Goal: Task Accomplishment & Management: Use online tool/utility

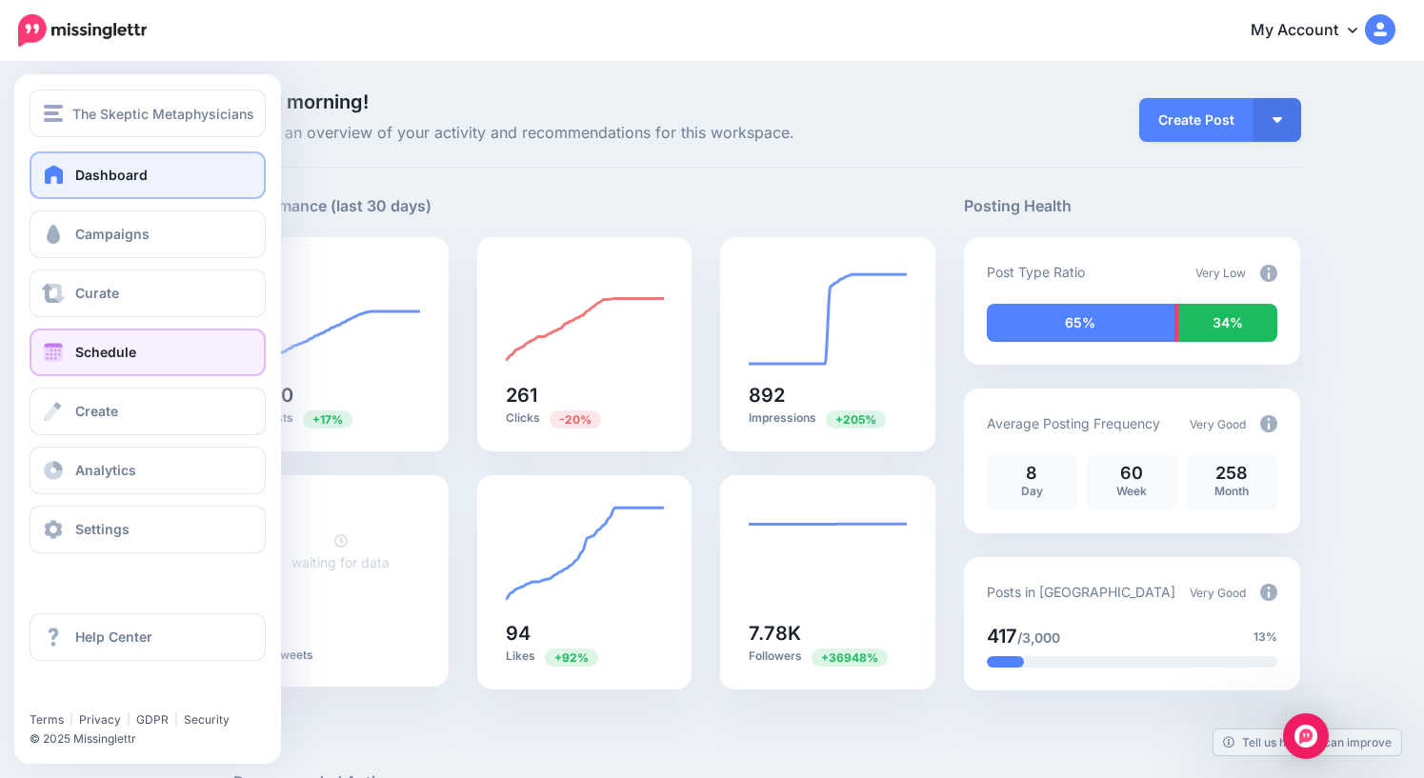
click at [109, 352] on span "Schedule" at bounding box center [105, 352] width 61 height 16
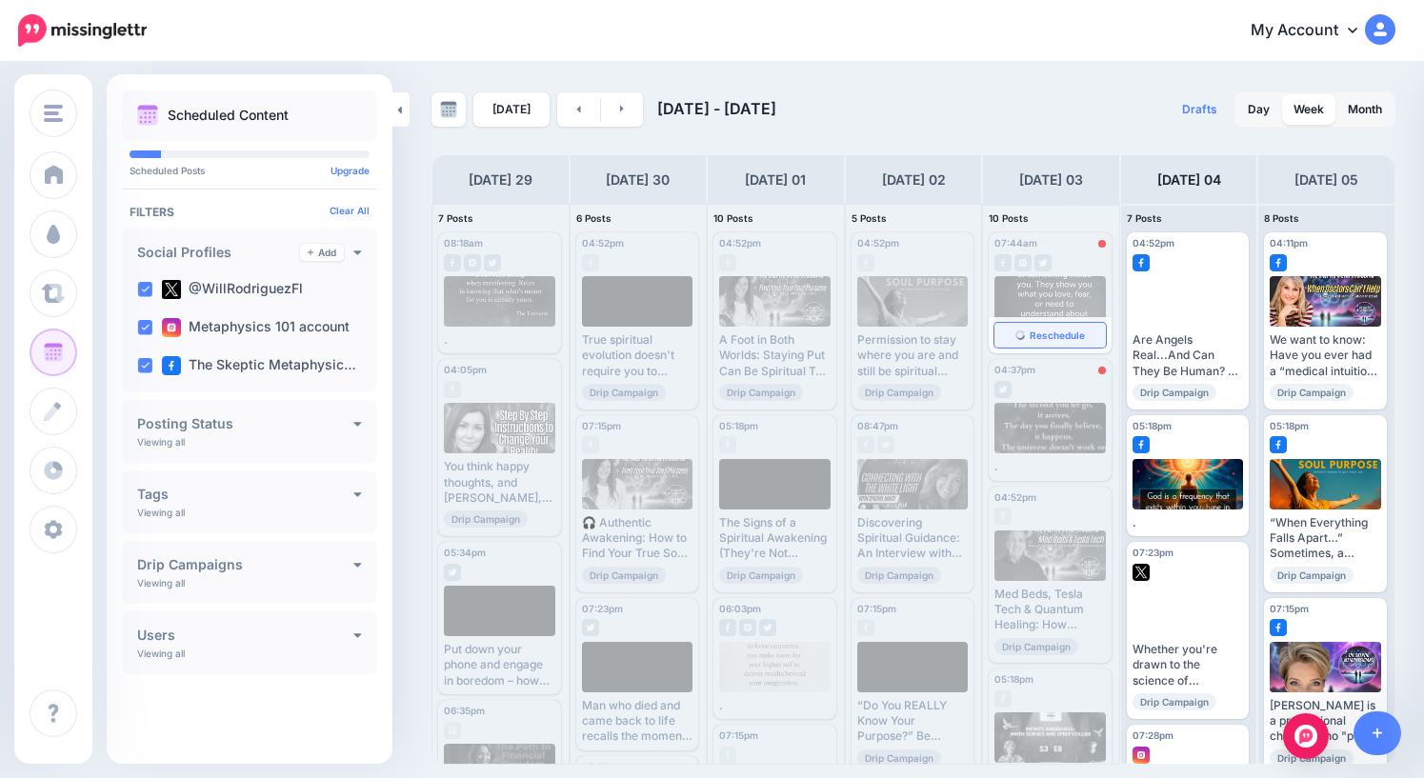
click at [1055, 338] on span "Reschedule" at bounding box center [1057, 336] width 55 height 10
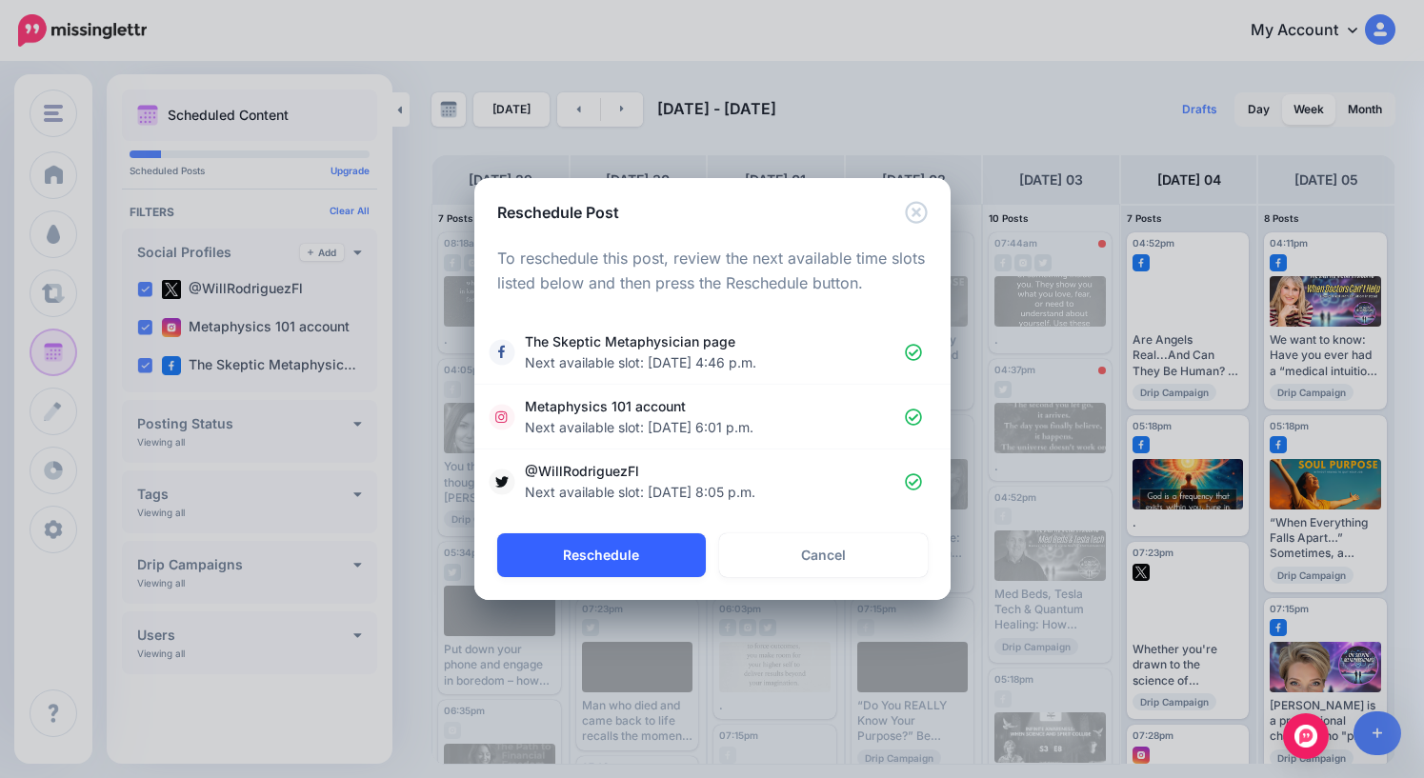
click at [621, 559] on button "Reschedule" at bounding box center [601, 556] width 209 height 44
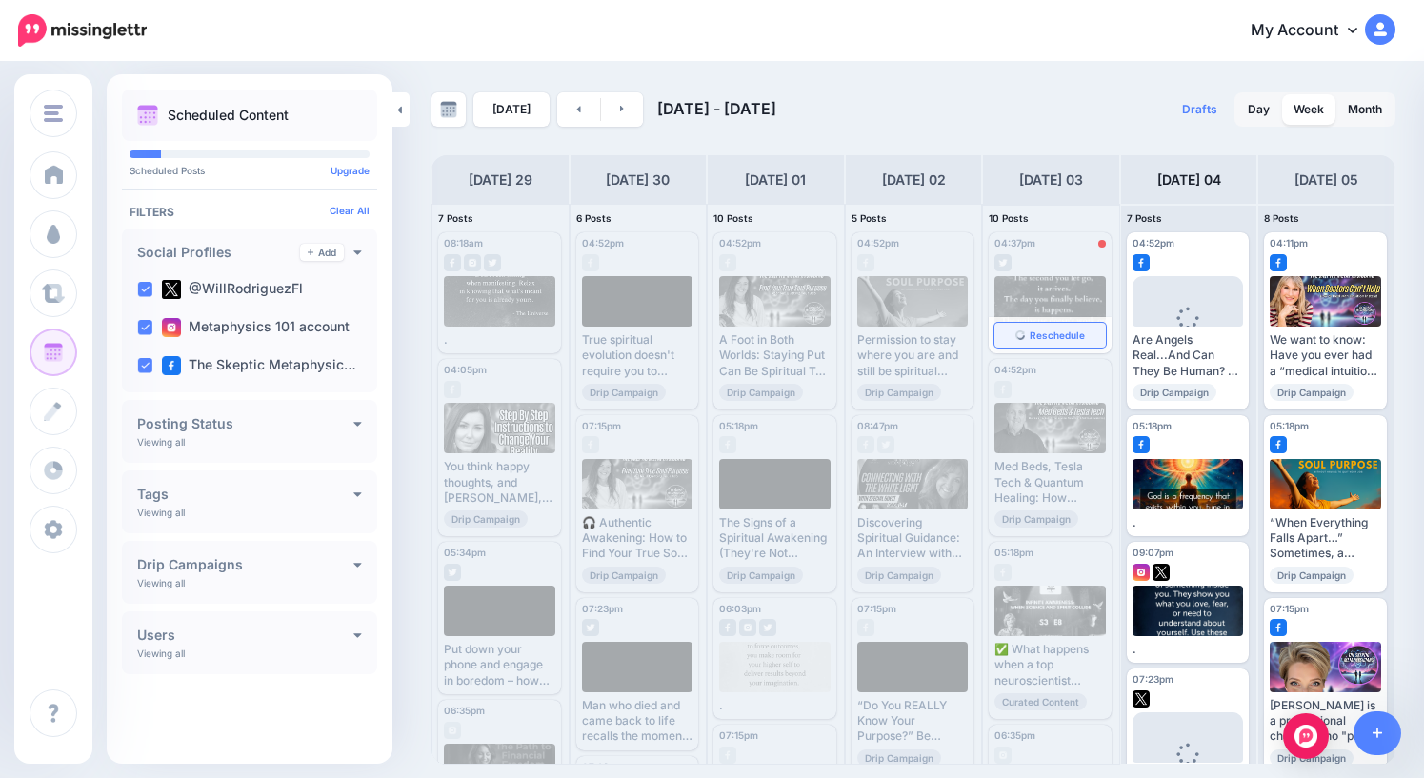
click at [1051, 339] on span "Reschedule" at bounding box center [1057, 336] width 55 height 10
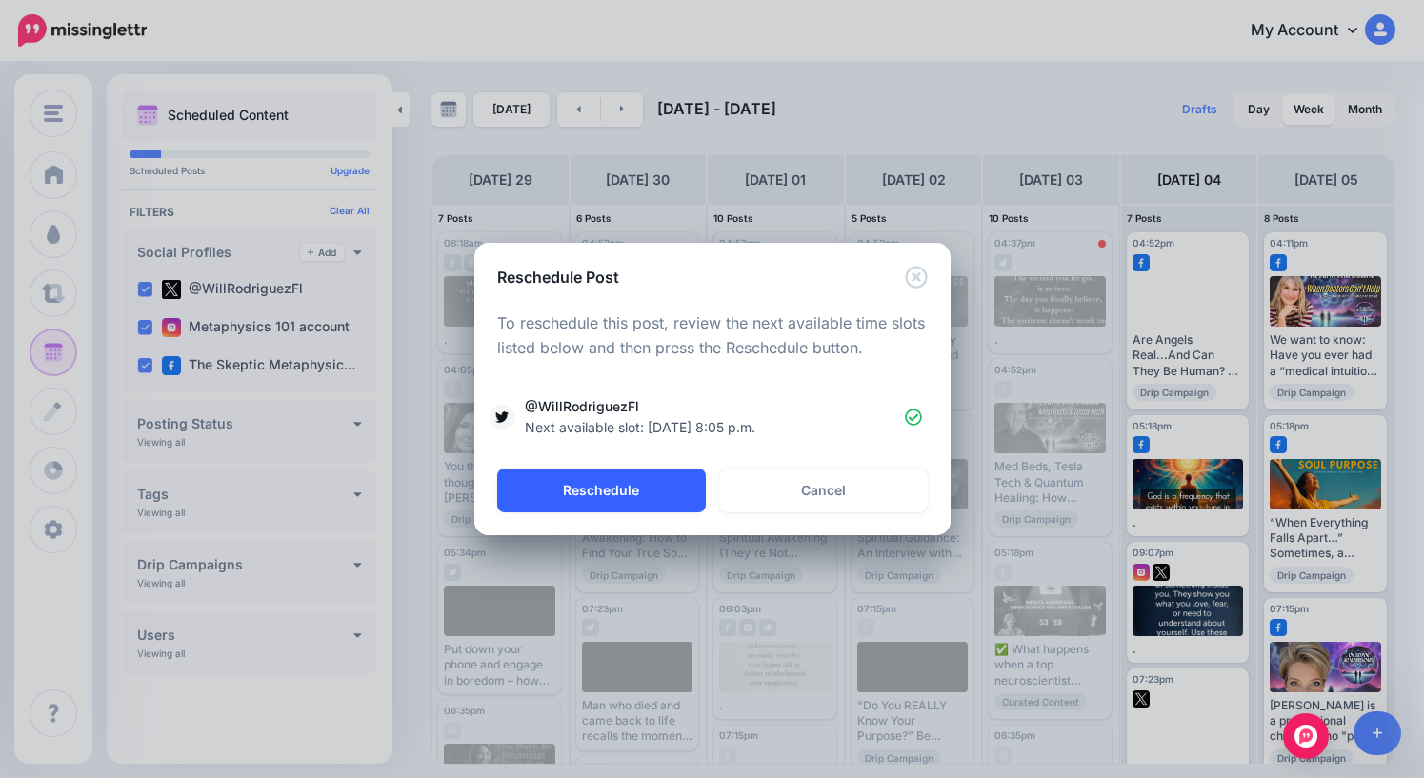
click at [599, 488] on button "Reschedule" at bounding box center [601, 491] width 209 height 44
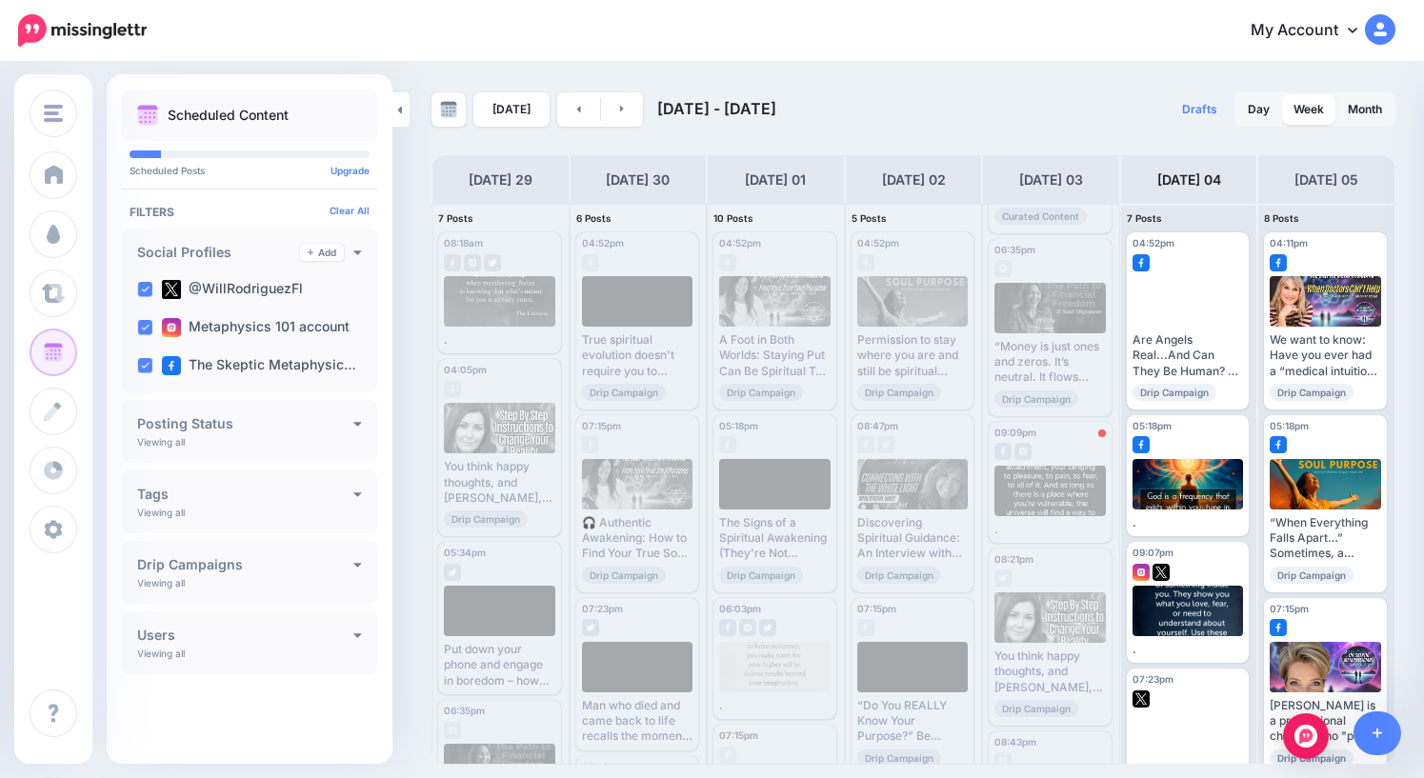
scroll to position [427, 0]
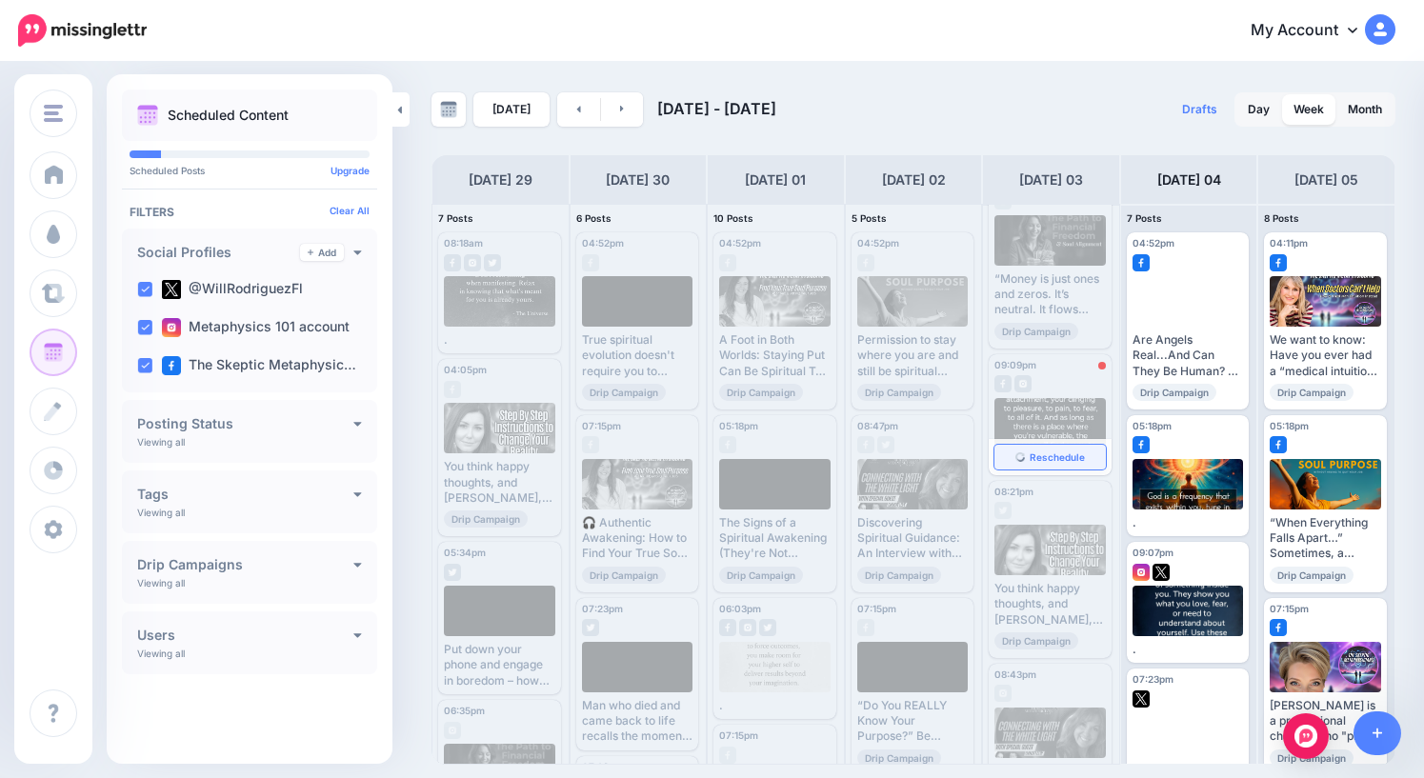
click at [1059, 457] on span "Reschedule" at bounding box center [1057, 458] width 55 height 10
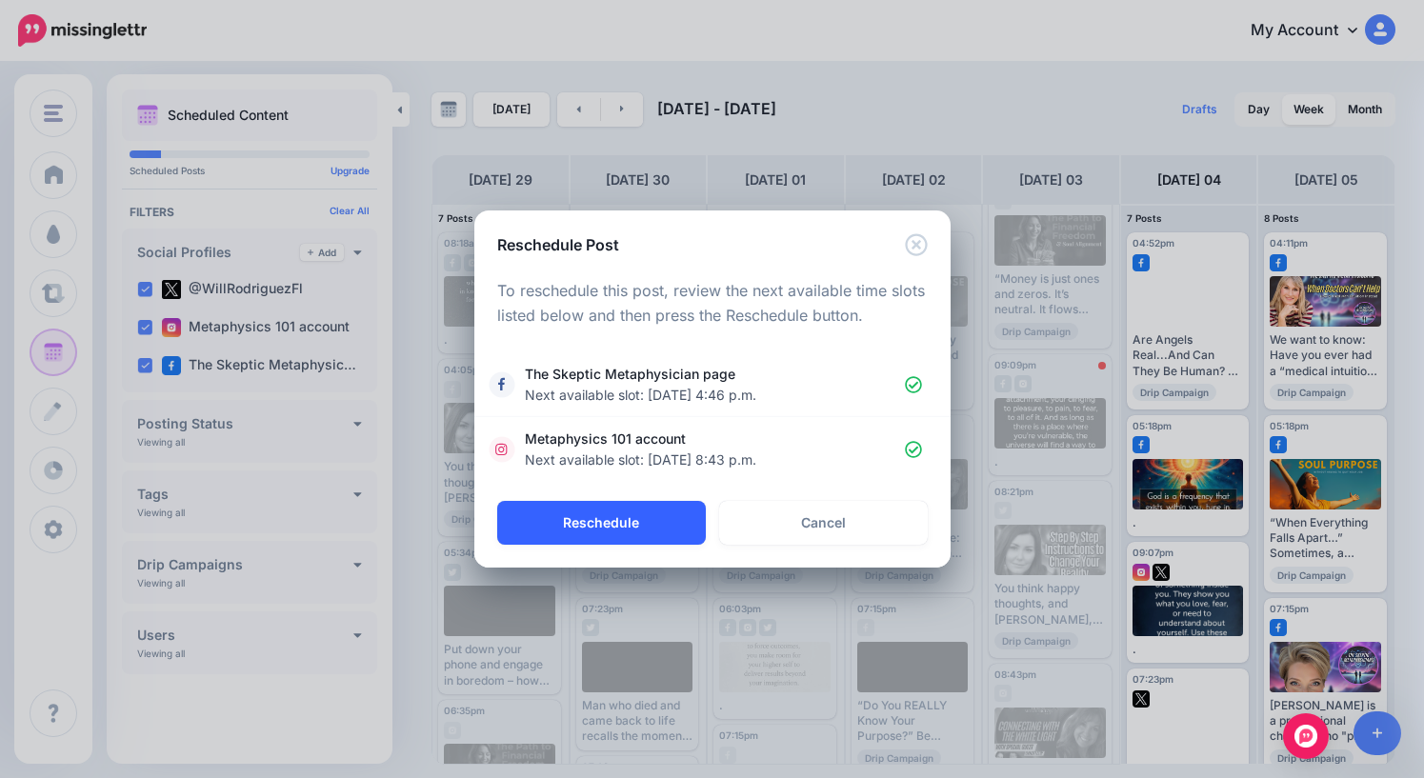
click at [615, 524] on button "Reschedule" at bounding box center [601, 523] width 209 height 44
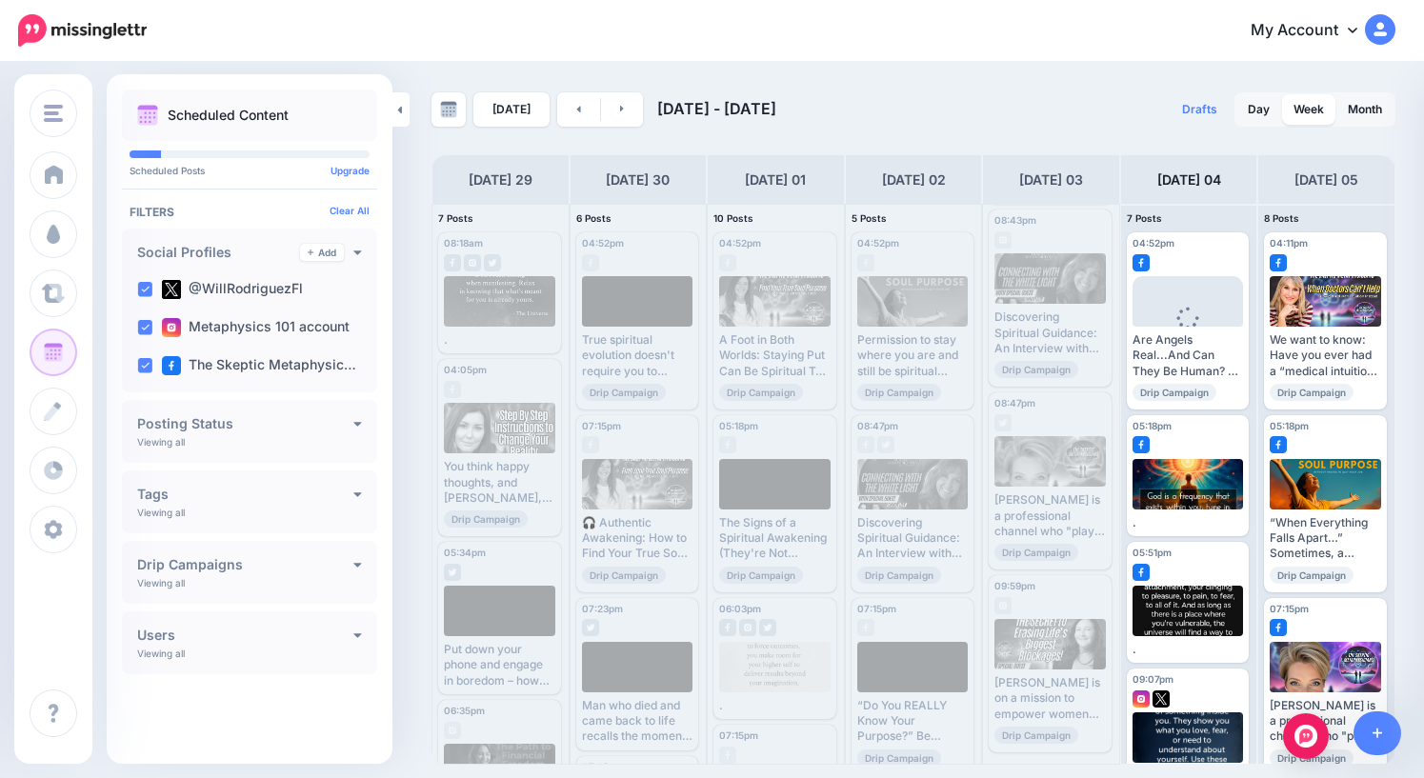
scroll to position [0, 0]
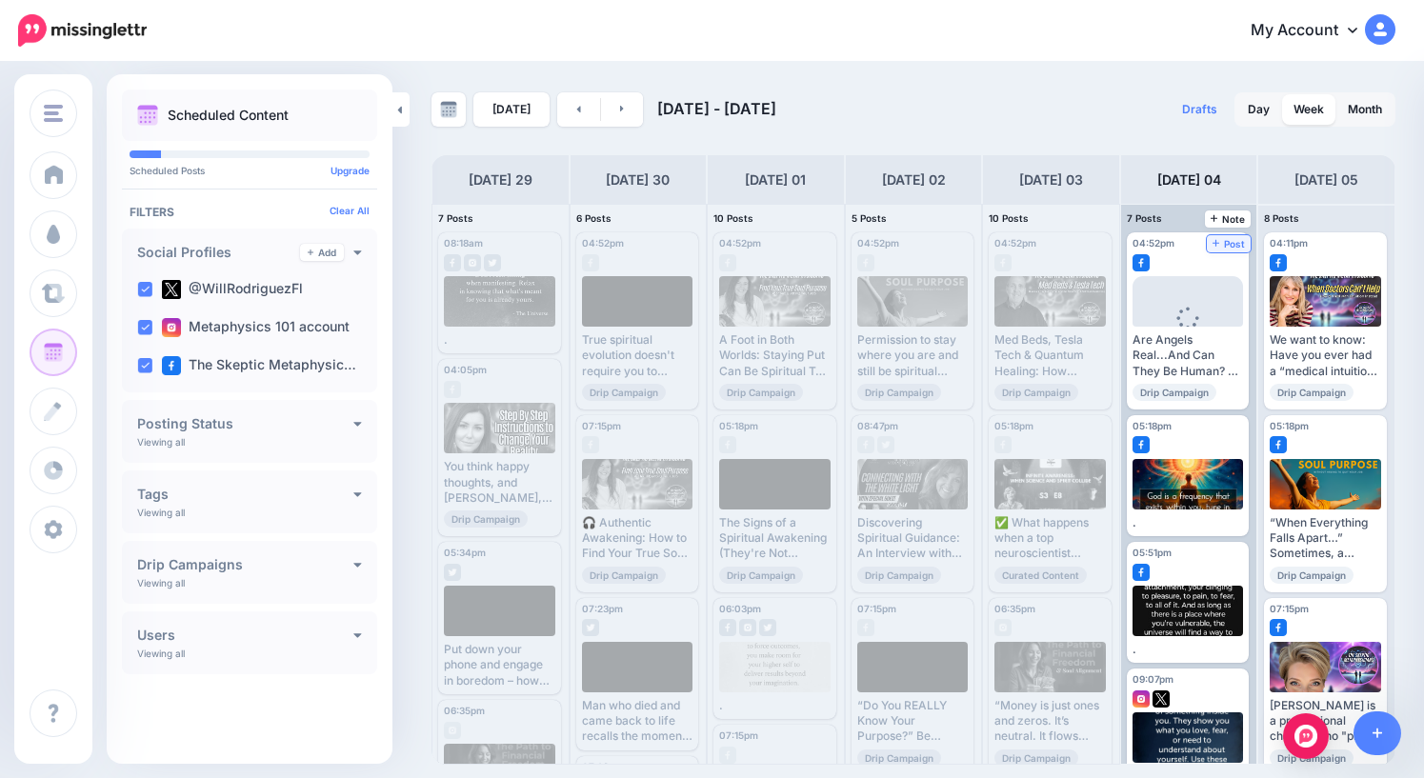
click at [1237, 244] on span "Post" at bounding box center [1229, 244] width 33 height 10
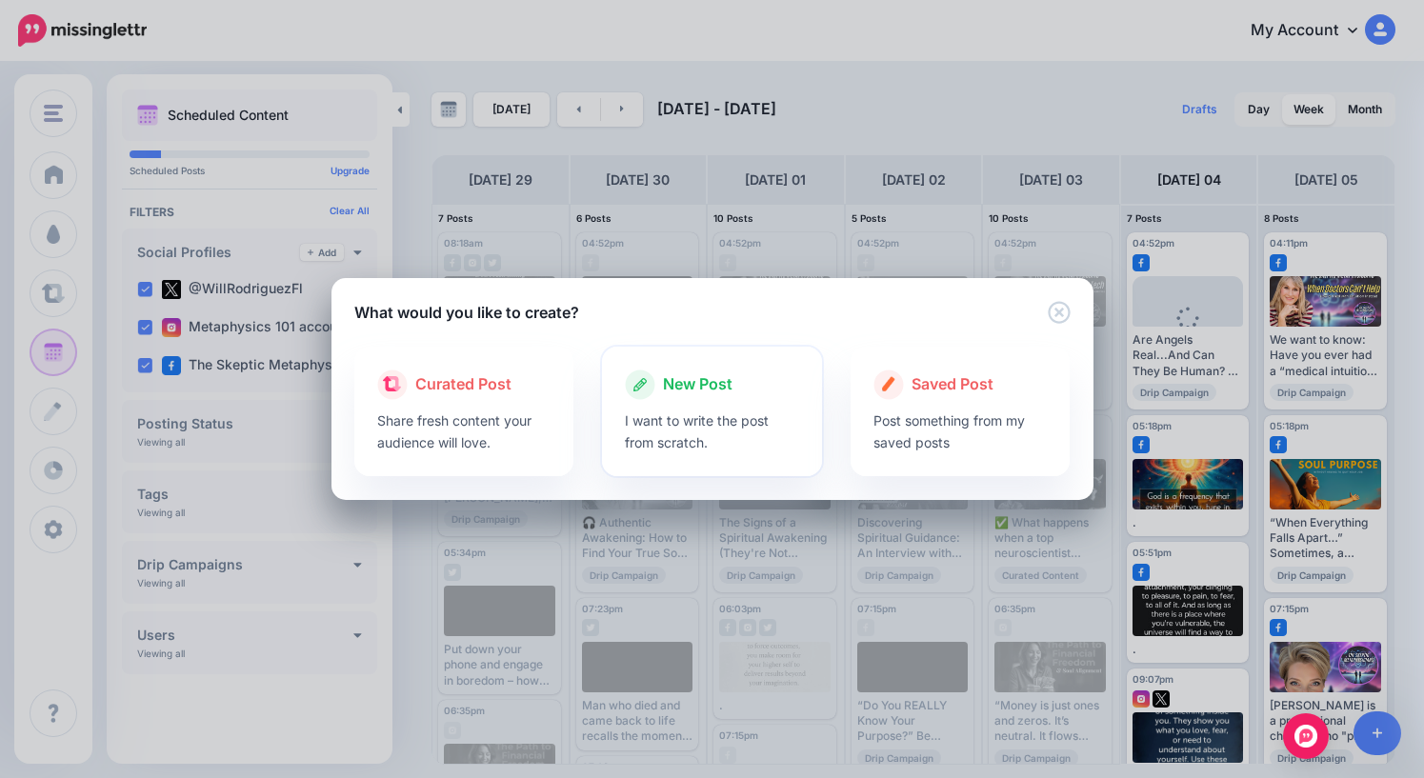
click at [710, 378] on span "New Post" at bounding box center [698, 385] width 70 height 25
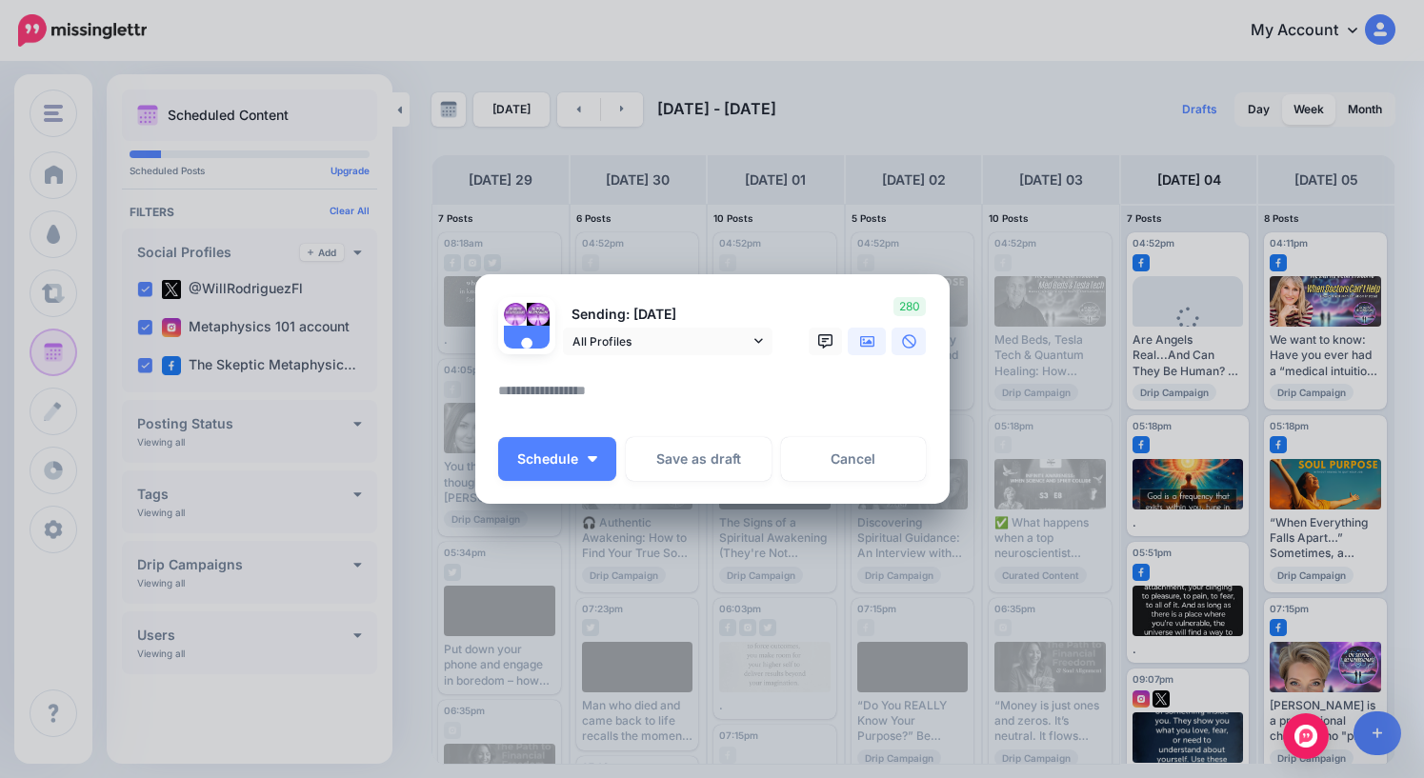
click at [872, 344] on icon at bounding box center [867, 341] width 15 height 15
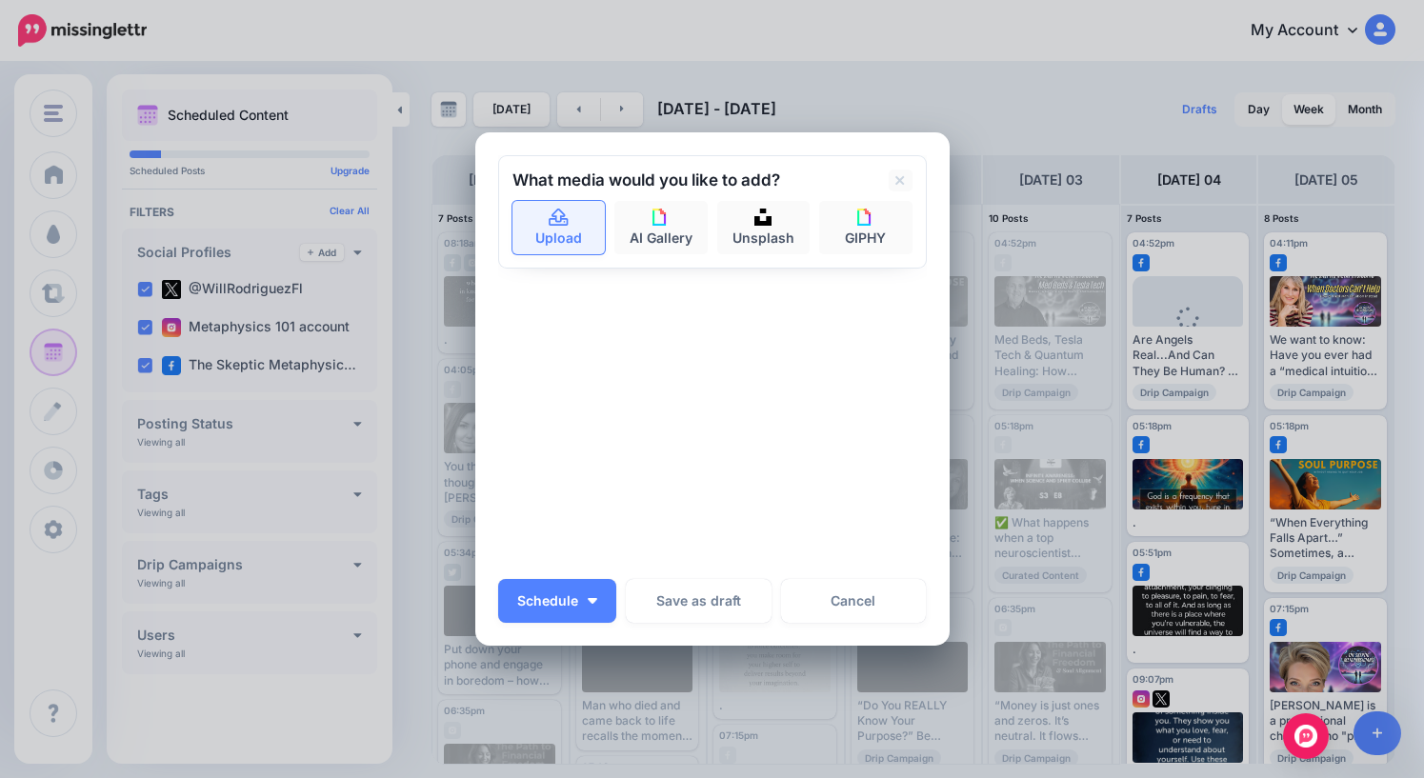
click at [545, 225] on link "Upload" at bounding box center [559, 227] width 93 height 53
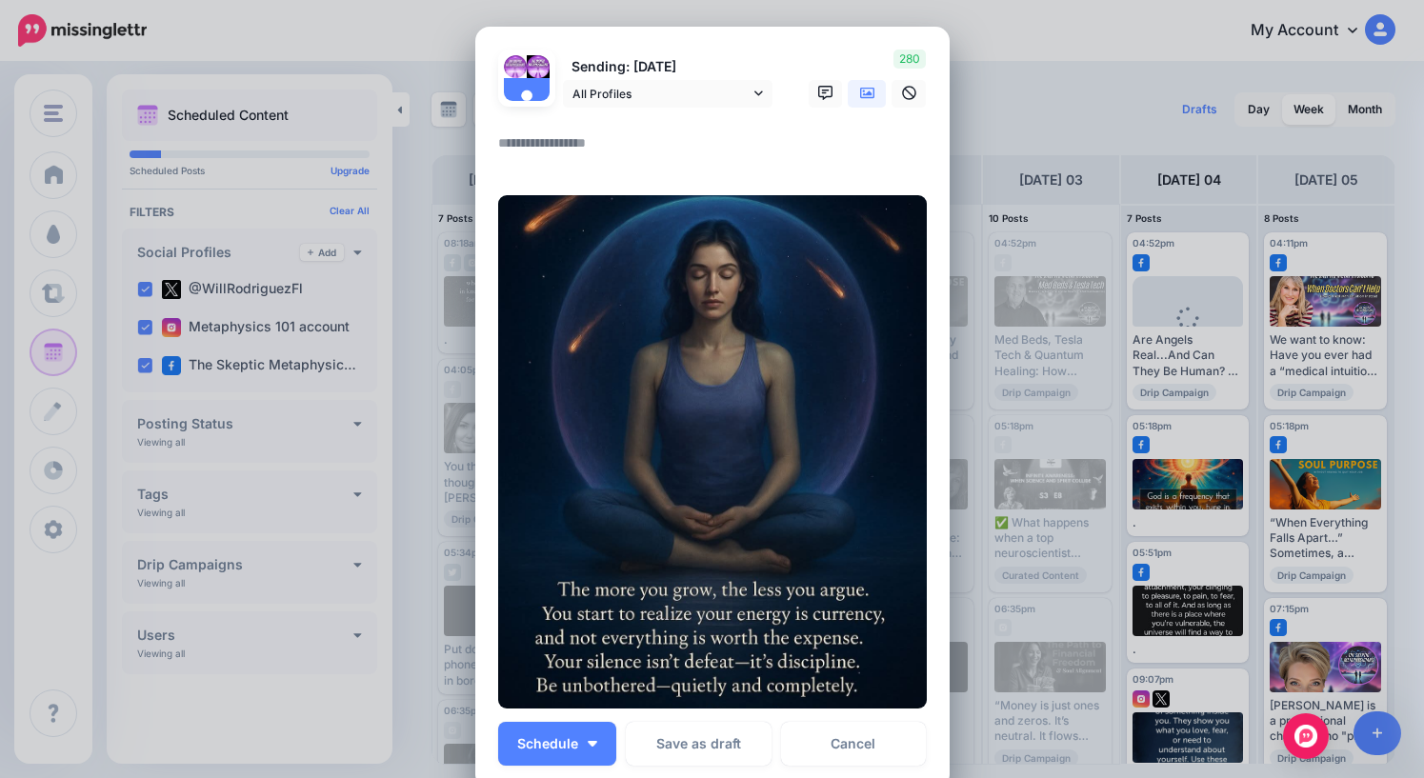
click at [611, 148] on textarea at bounding box center [717, 149] width 438 height 37
type textarea "*"
click at [575, 740] on span "Schedule" at bounding box center [547, 743] width 61 height 13
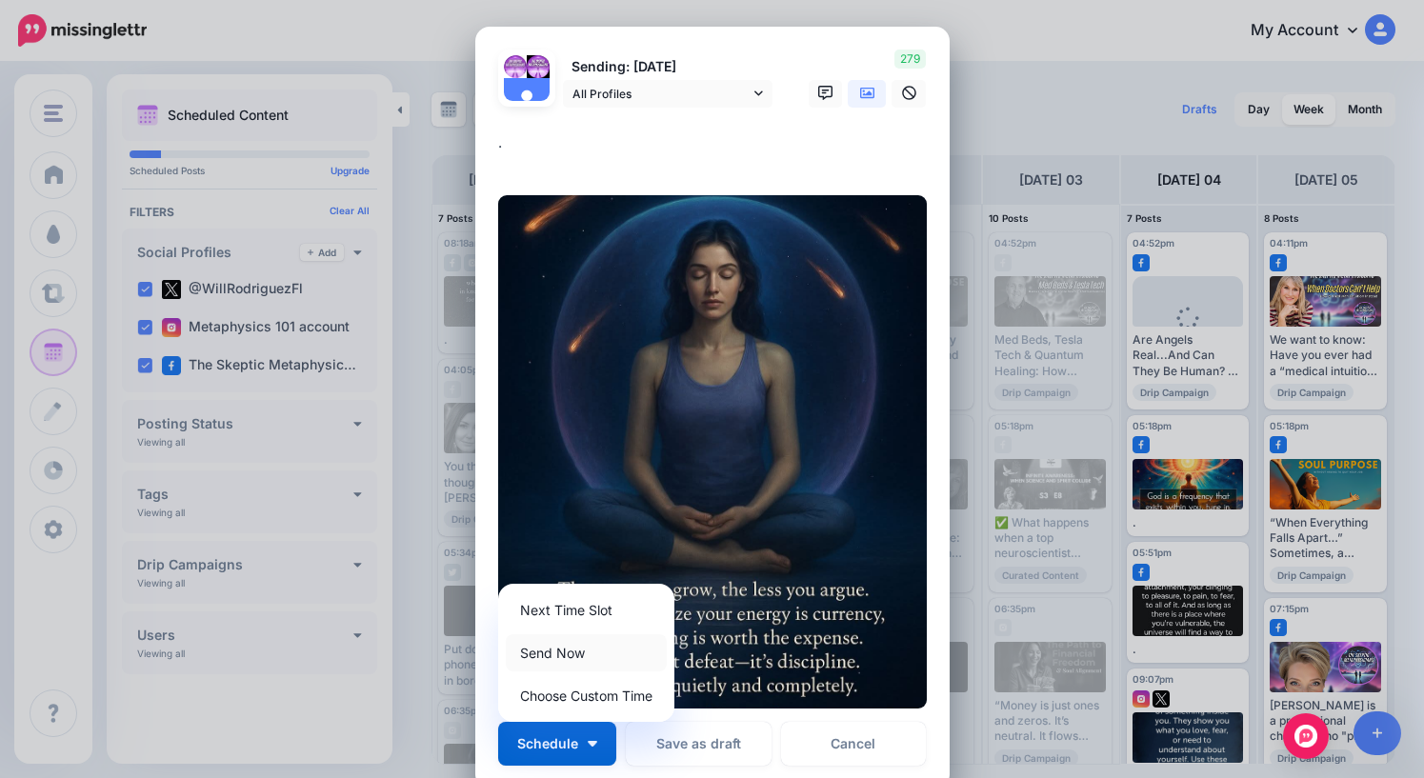
click at [568, 655] on link "Send Now" at bounding box center [586, 653] width 161 height 37
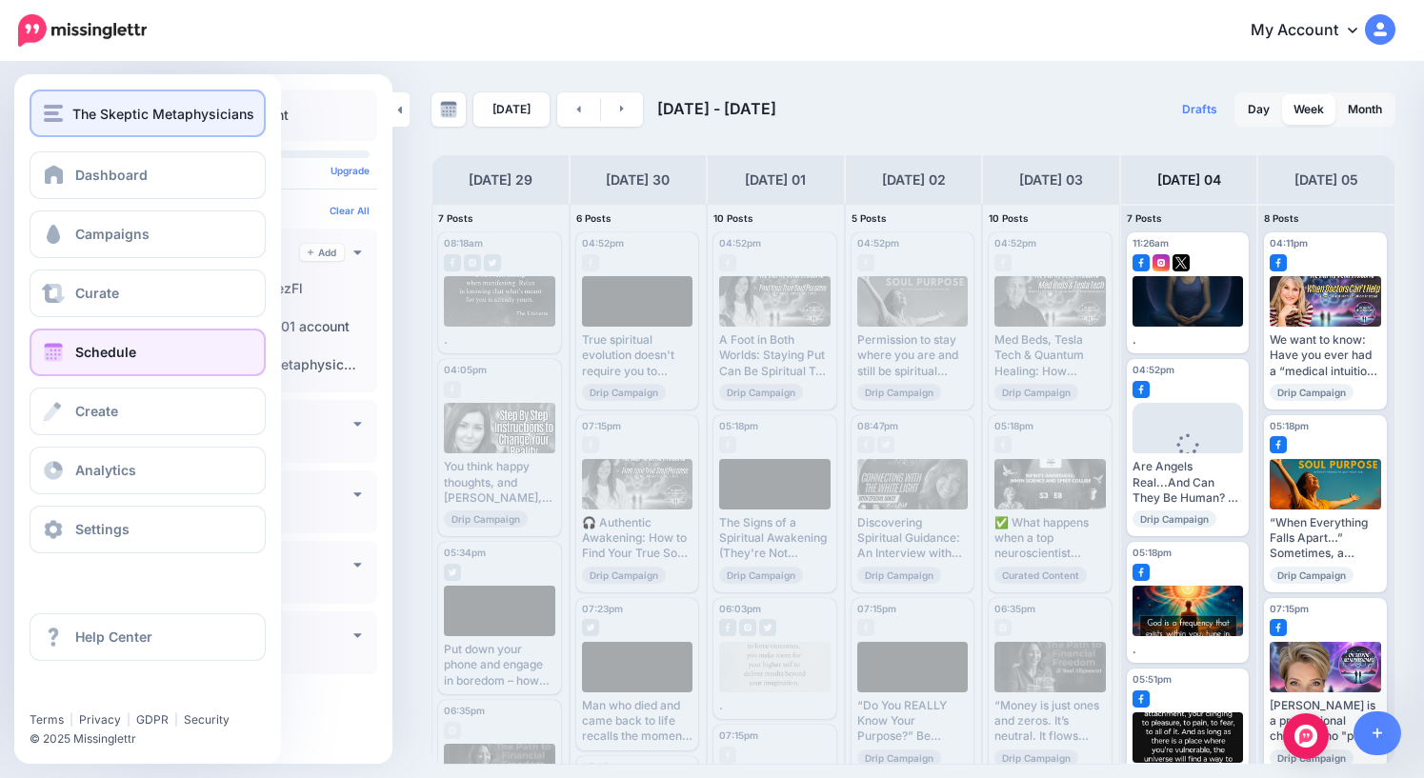
click at [79, 114] on span "The Skeptic Metaphysicians" at bounding box center [163, 114] width 182 height 22
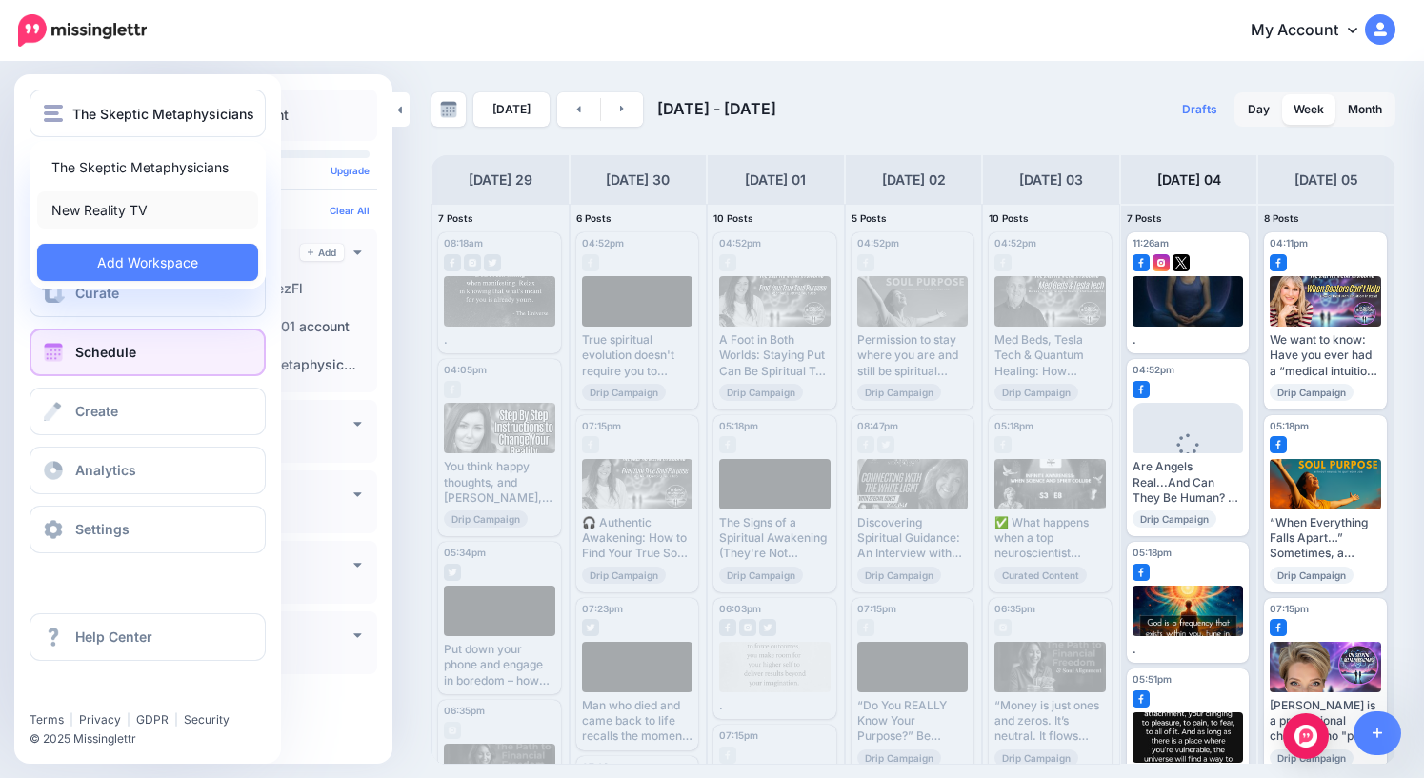
click at [105, 212] on link "New Reality TV" at bounding box center [147, 210] width 221 height 37
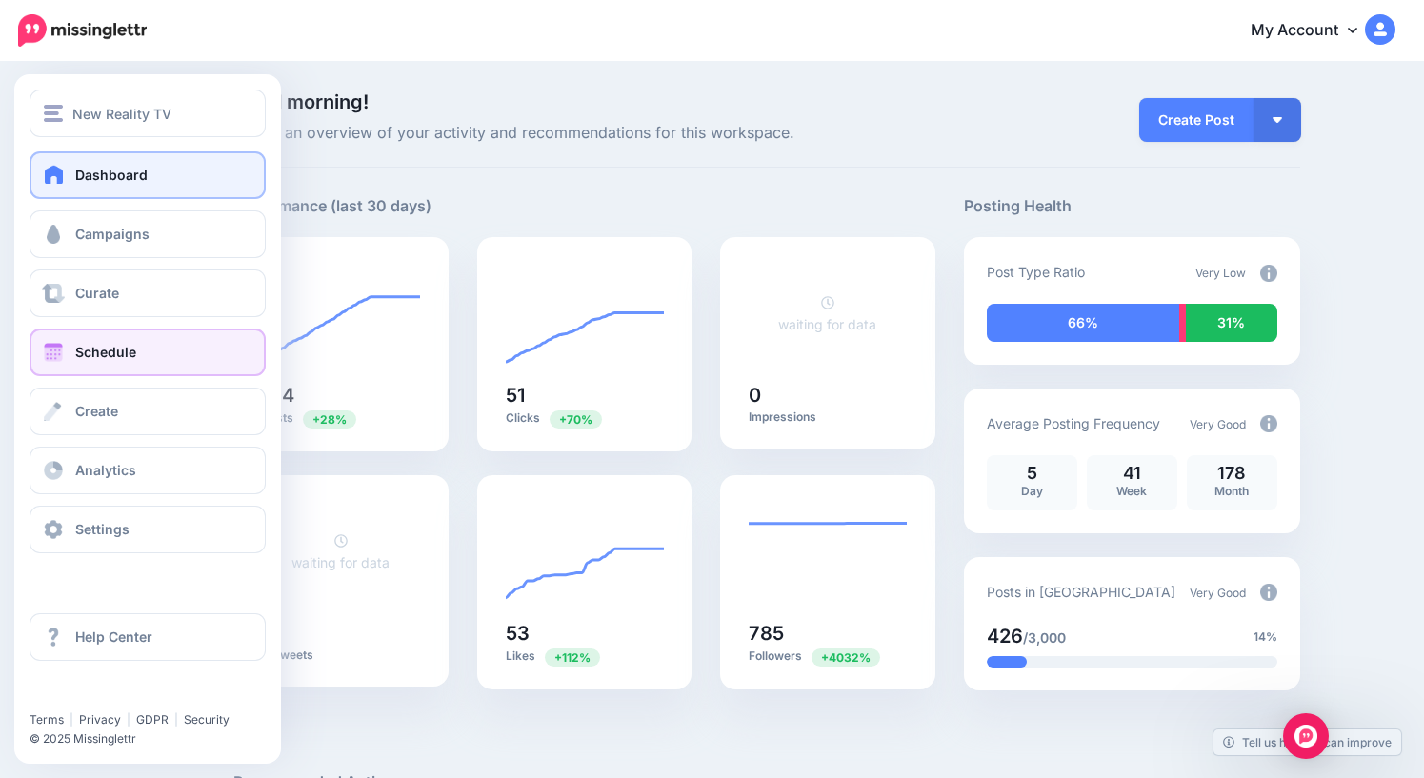
click at [133, 365] on link "Schedule" at bounding box center [148, 353] width 236 height 48
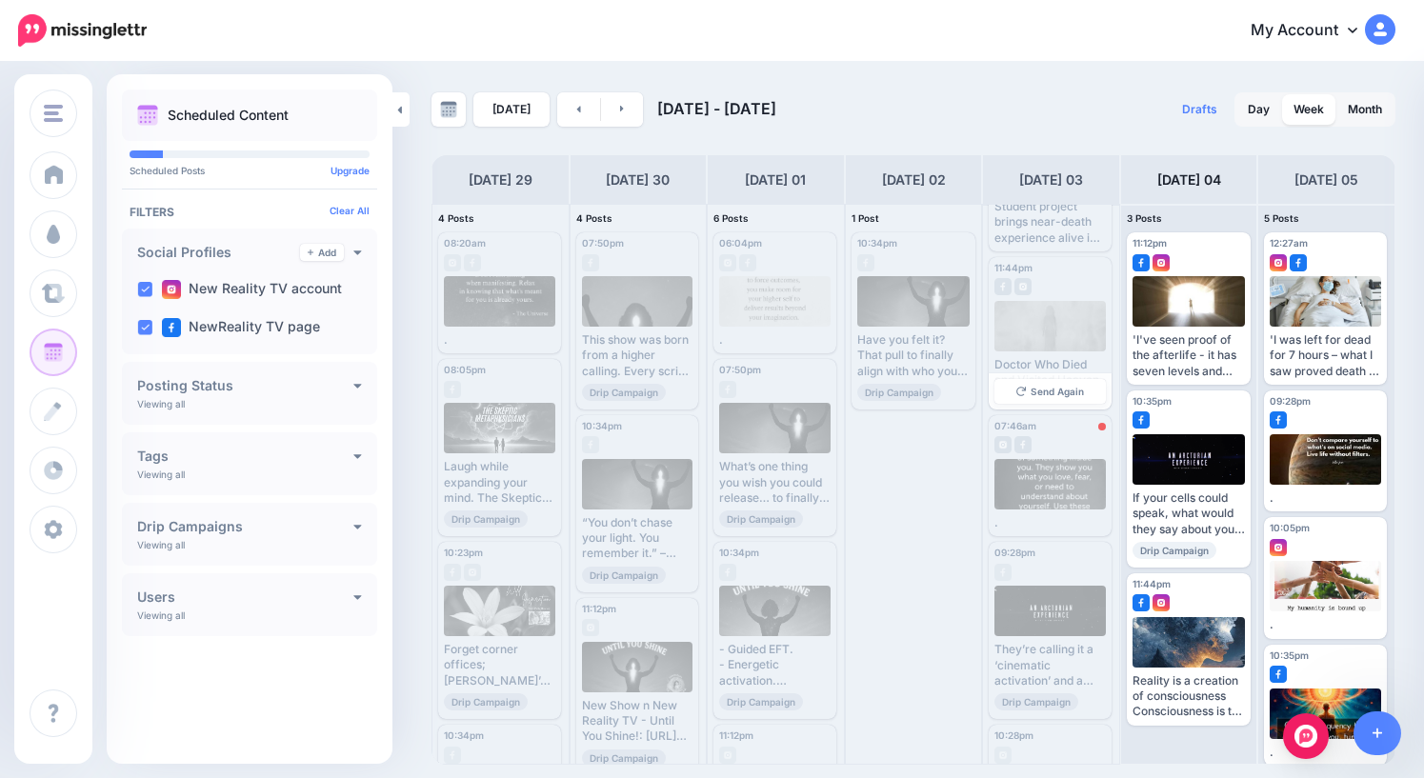
scroll to position [149, 0]
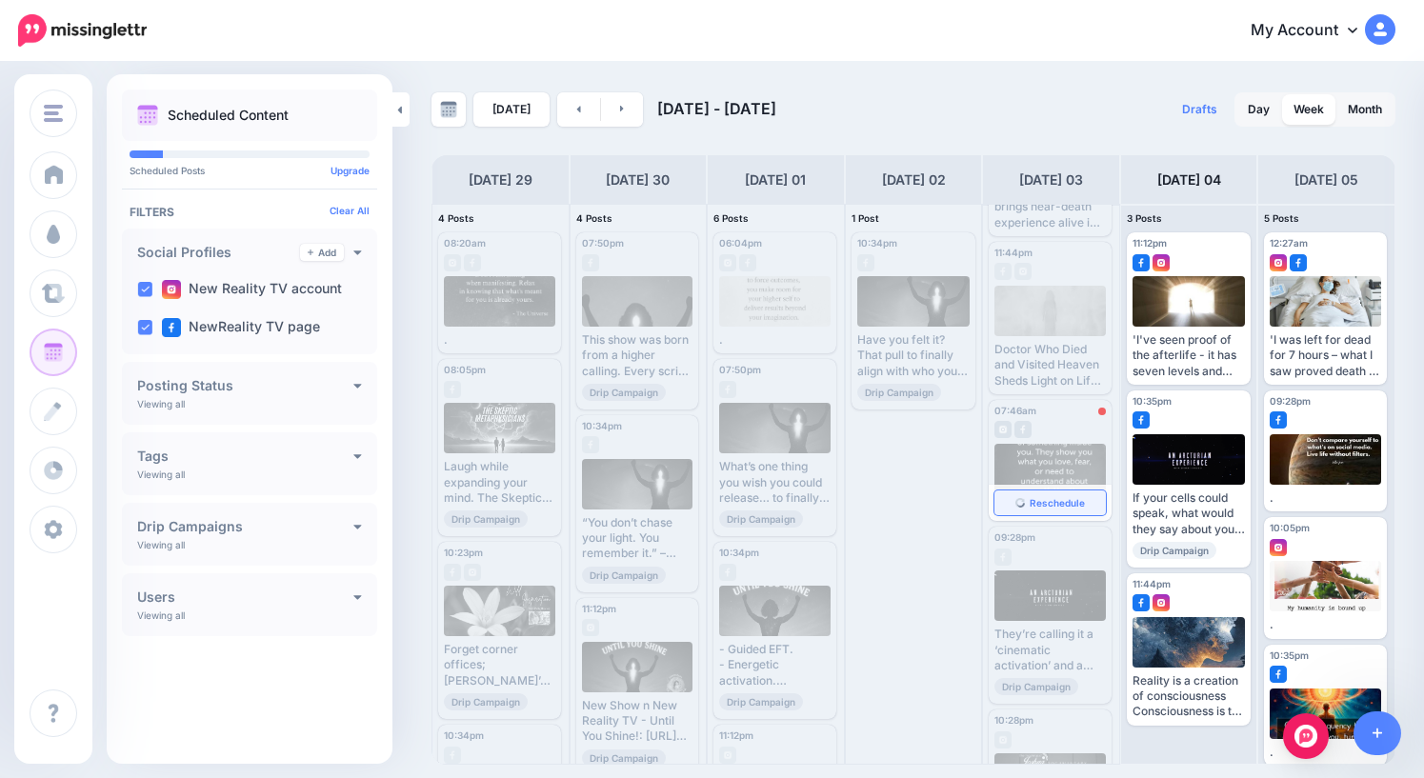
click at [1055, 504] on span "Reschedule" at bounding box center [1057, 503] width 55 height 10
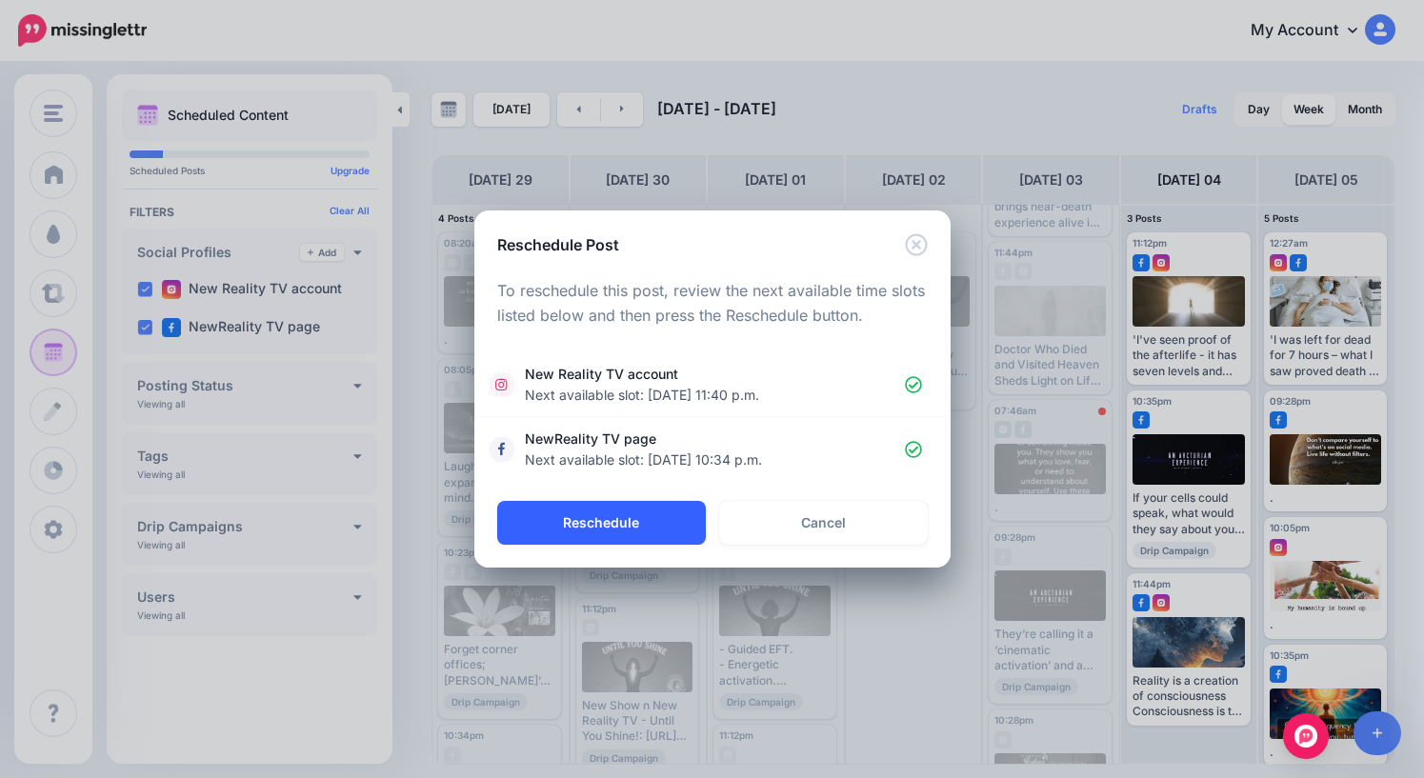
click at [620, 517] on button "Reschedule" at bounding box center [601, 523] width 209 height 44
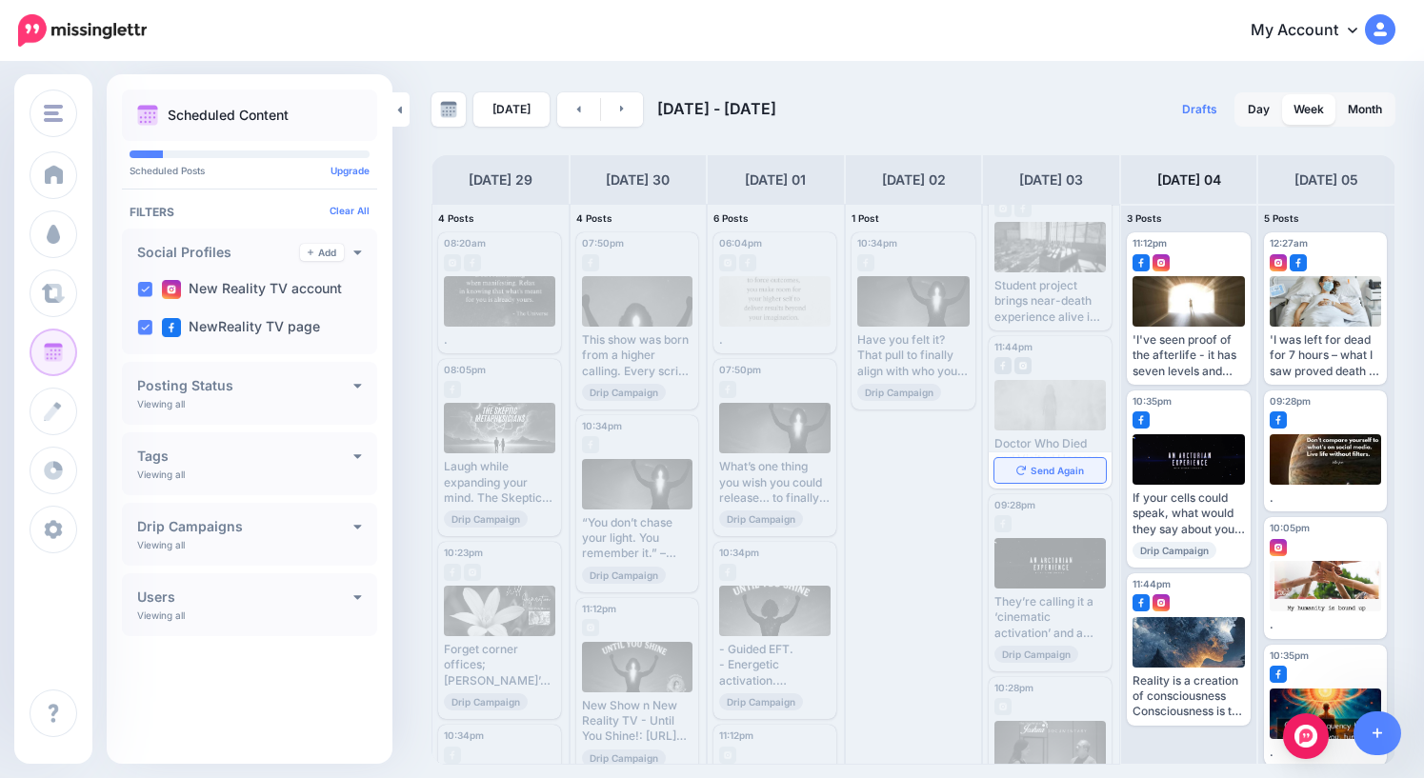
scroll to position [0, 0]
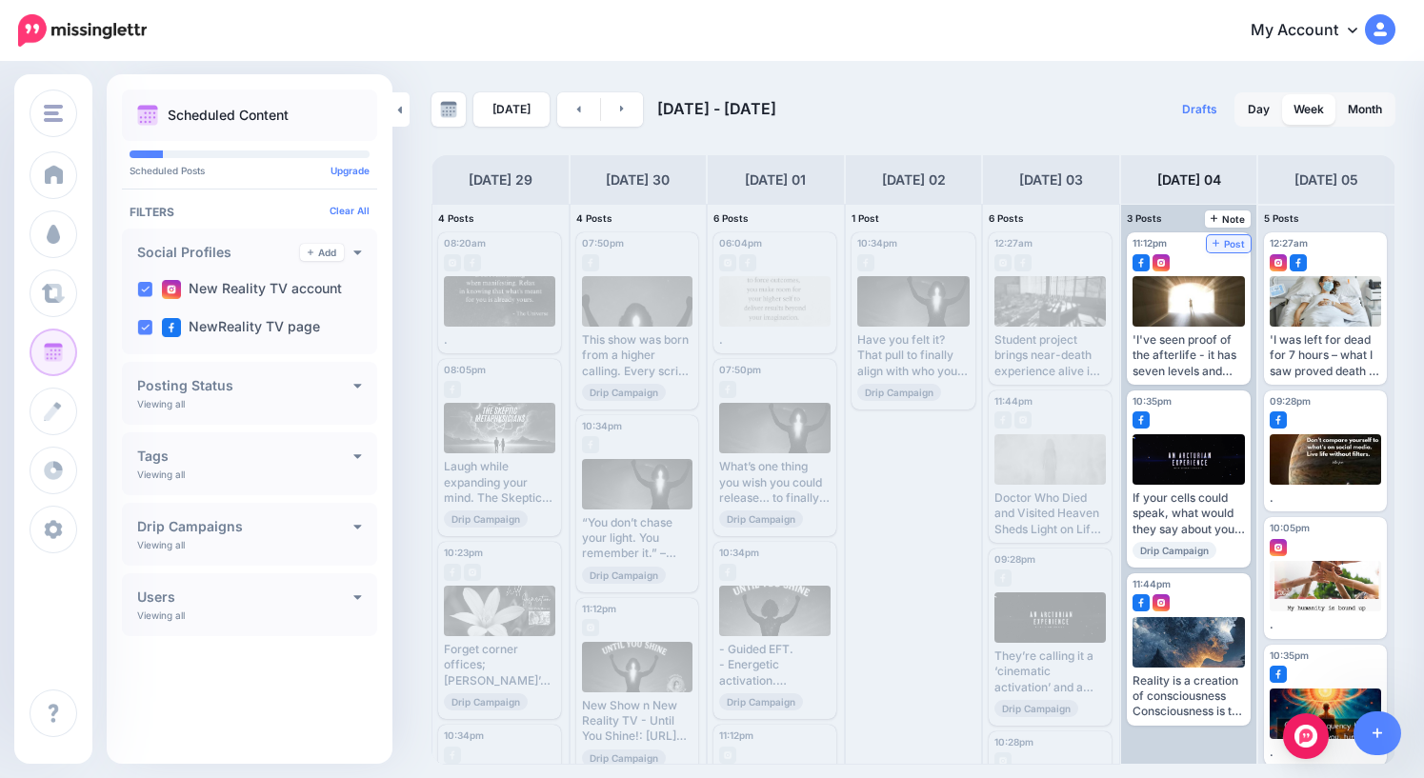
click at [1233, 249] on span "Post" at bounding box center [1229, 244] width 33 height 10
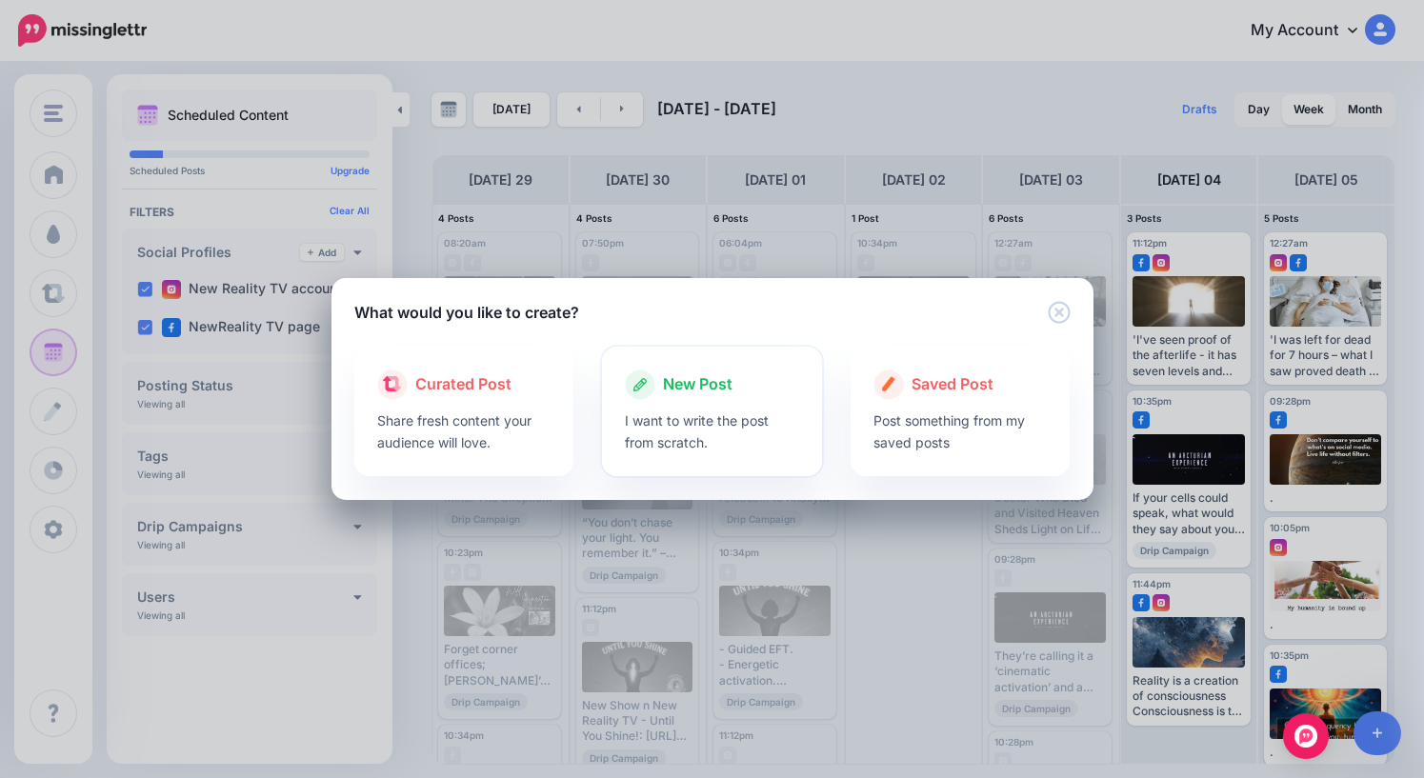
click at [683, 384] on span "New Post" at bounding box center [698, 385] width 70 height 25
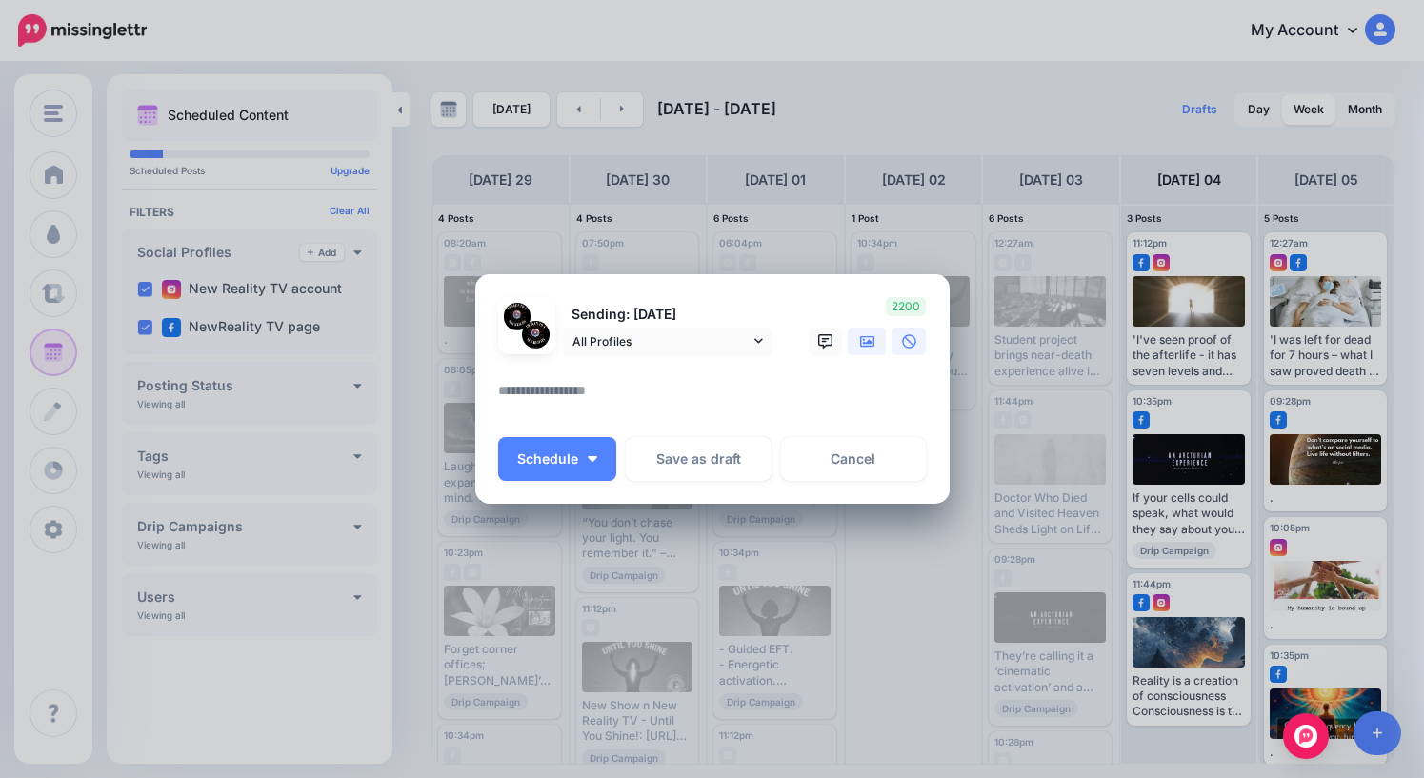
click at [862, 341] on icon at bounding box center [867, 341] width 15 height 15
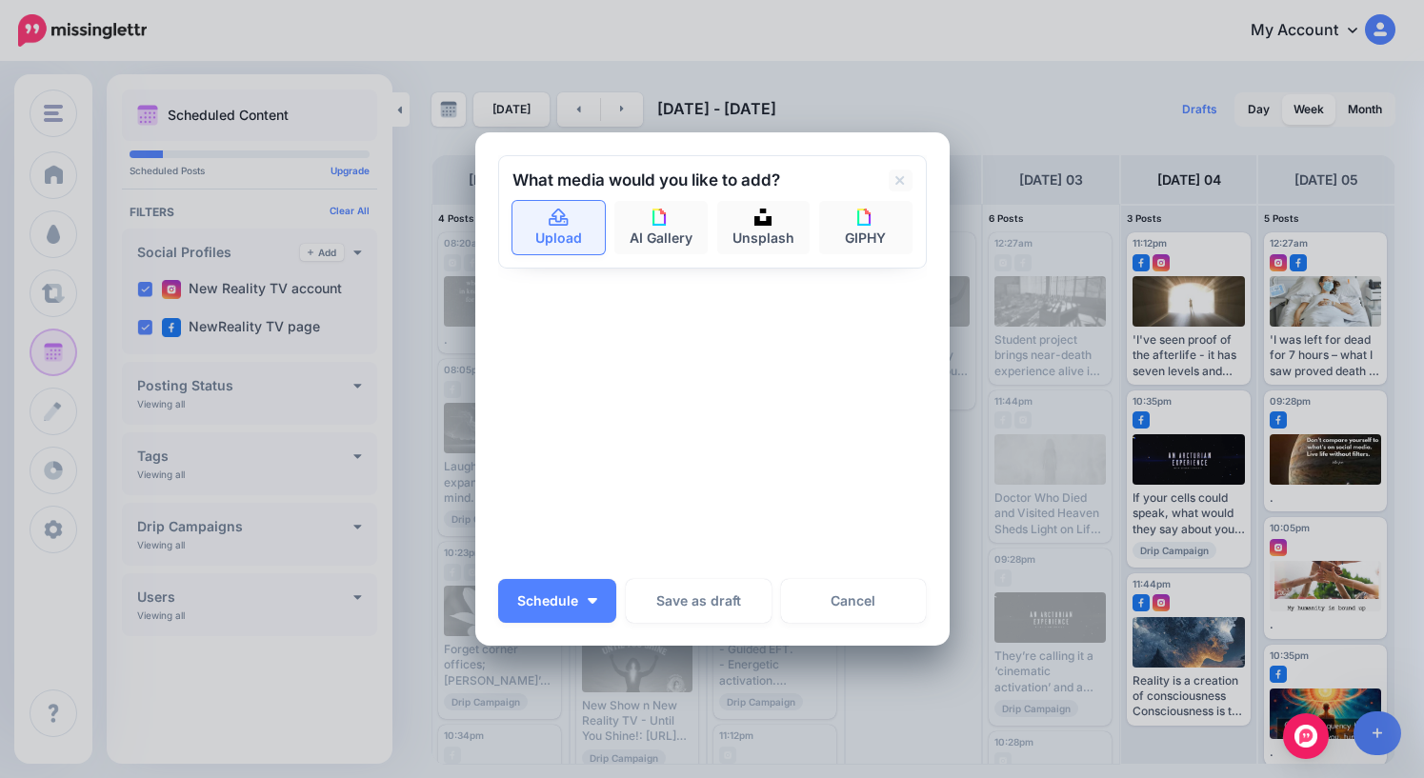
click at [554, 219] on icon at bounding box center [559, 218] width 22 height 17
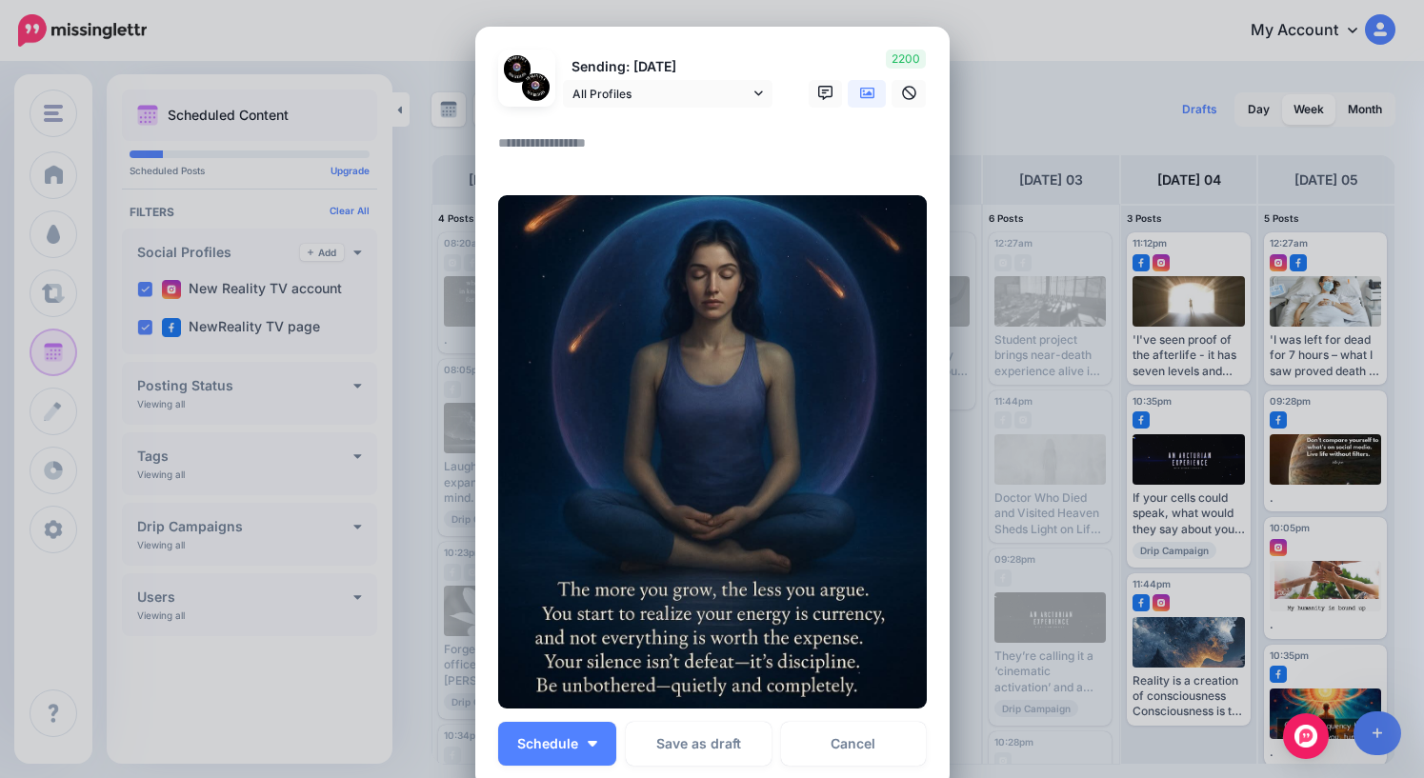
click at [536, 141] on textarea at bounding box center [717, 149] width 438 height 37
type textarea "*"
click at [547, 760] on button "Schedule" at bounding box center [557, 744] width 118 height 44
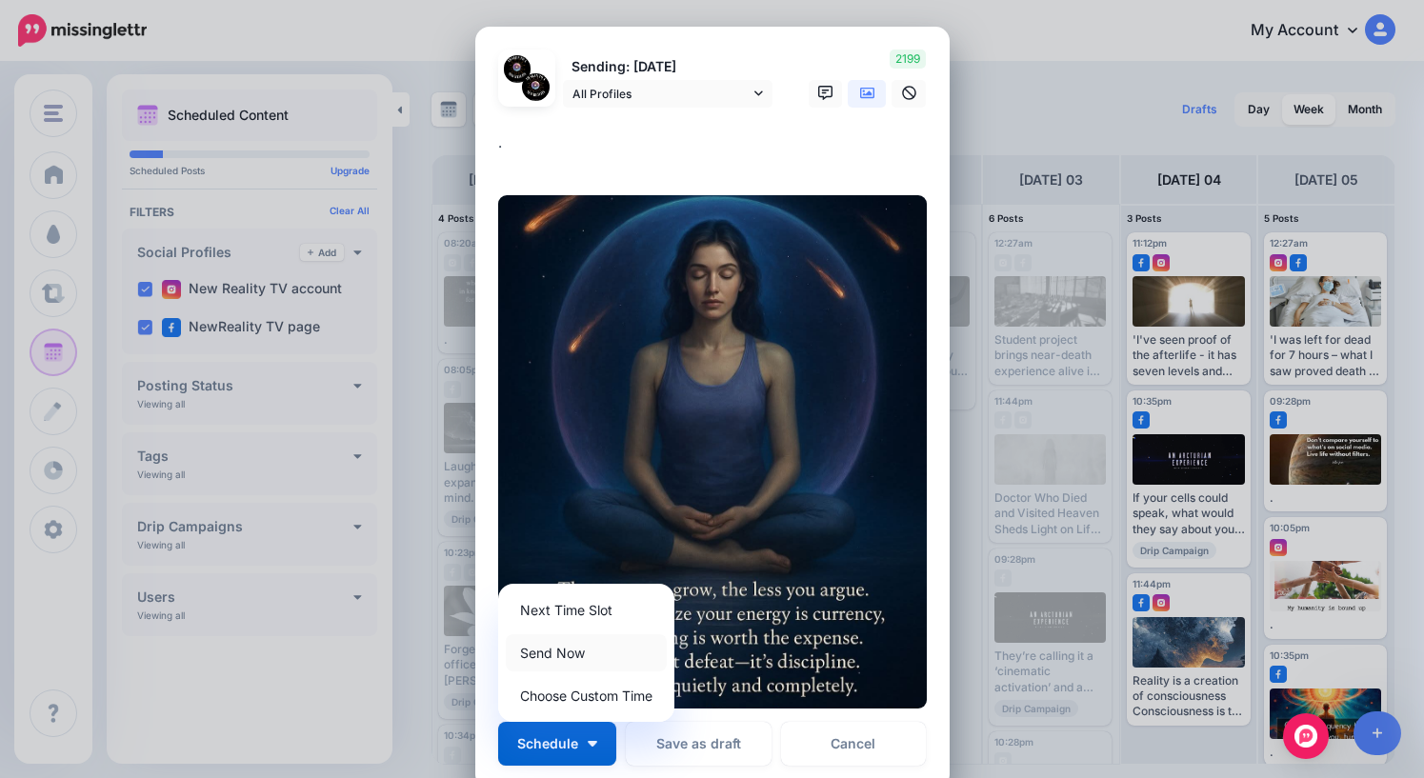
click at [570, 656] on link "Send Now" at bounding box center [586, 653] width 161 height 37
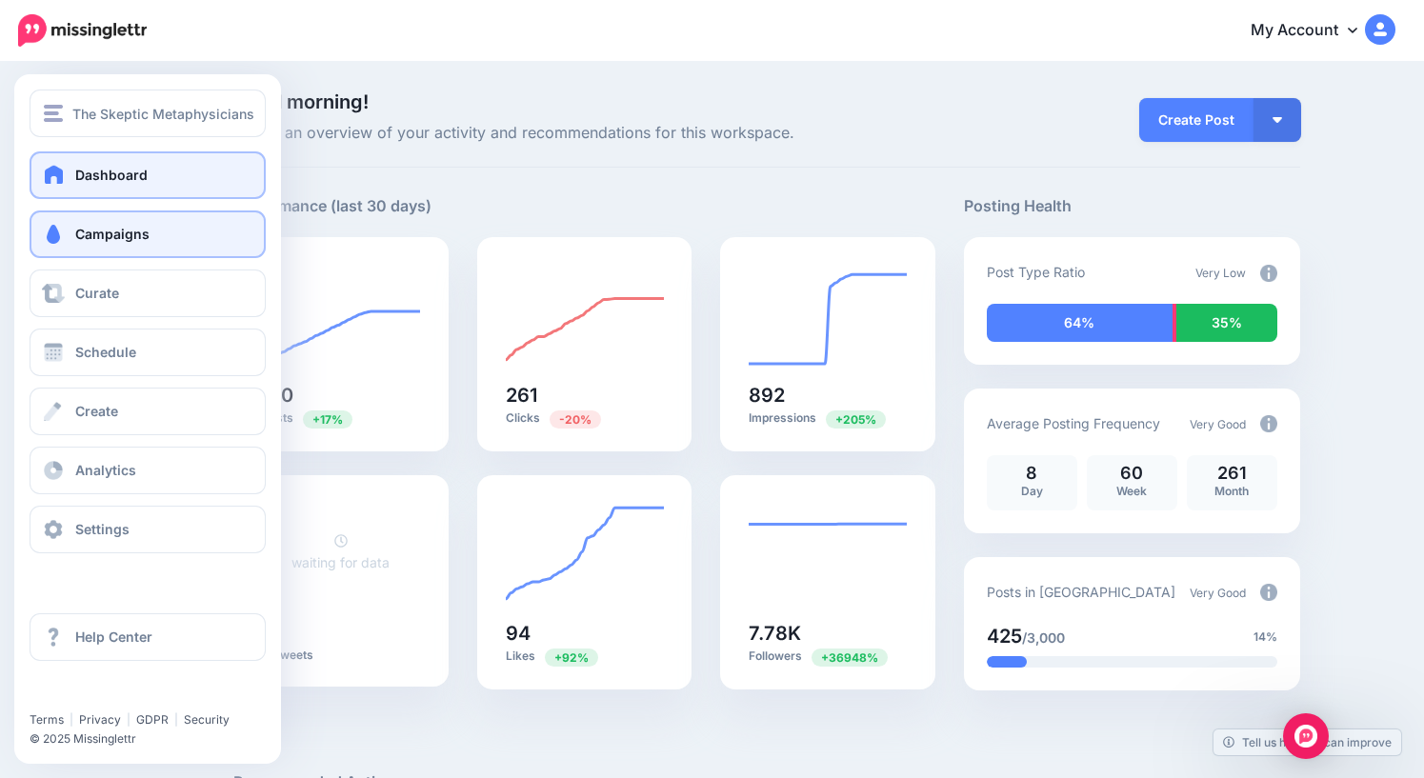
click at [108, 238] on span "Campaigns" at bounding box center [112, 234] width 74 height 16
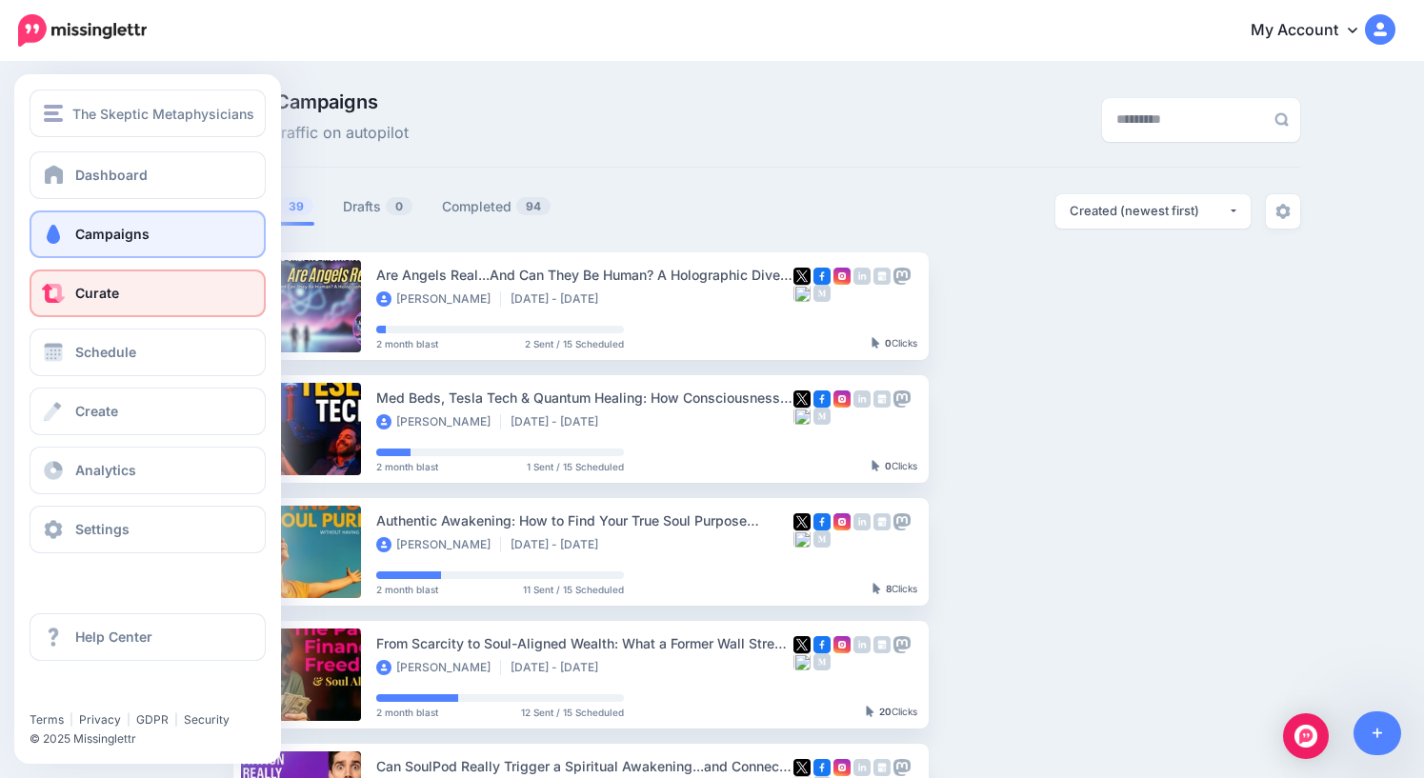
click at [117, 295] on span "Curate" at bounding box center [97, 293] width 44 height 16
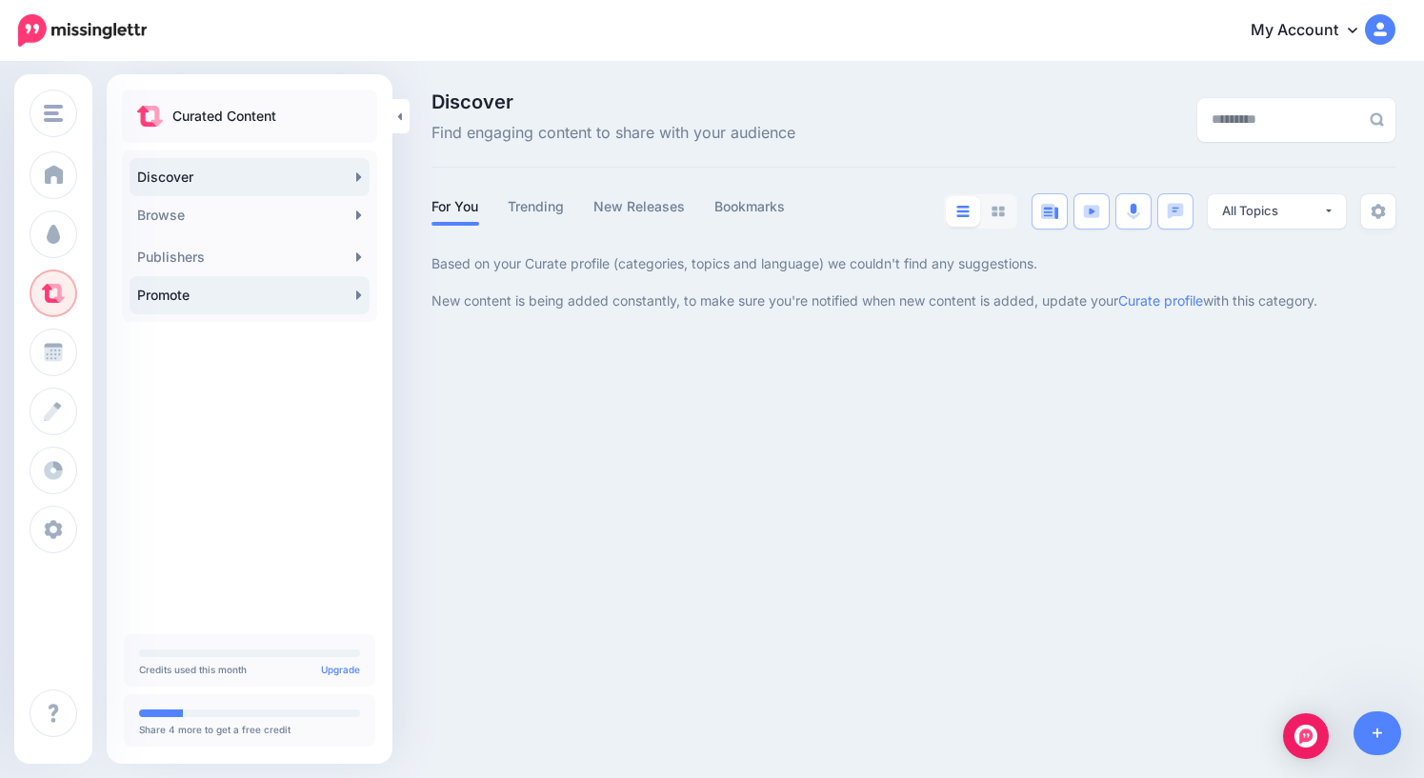
click at [239, 297] on link "Promote" at bounding box center [250, 295] width 240 height 38
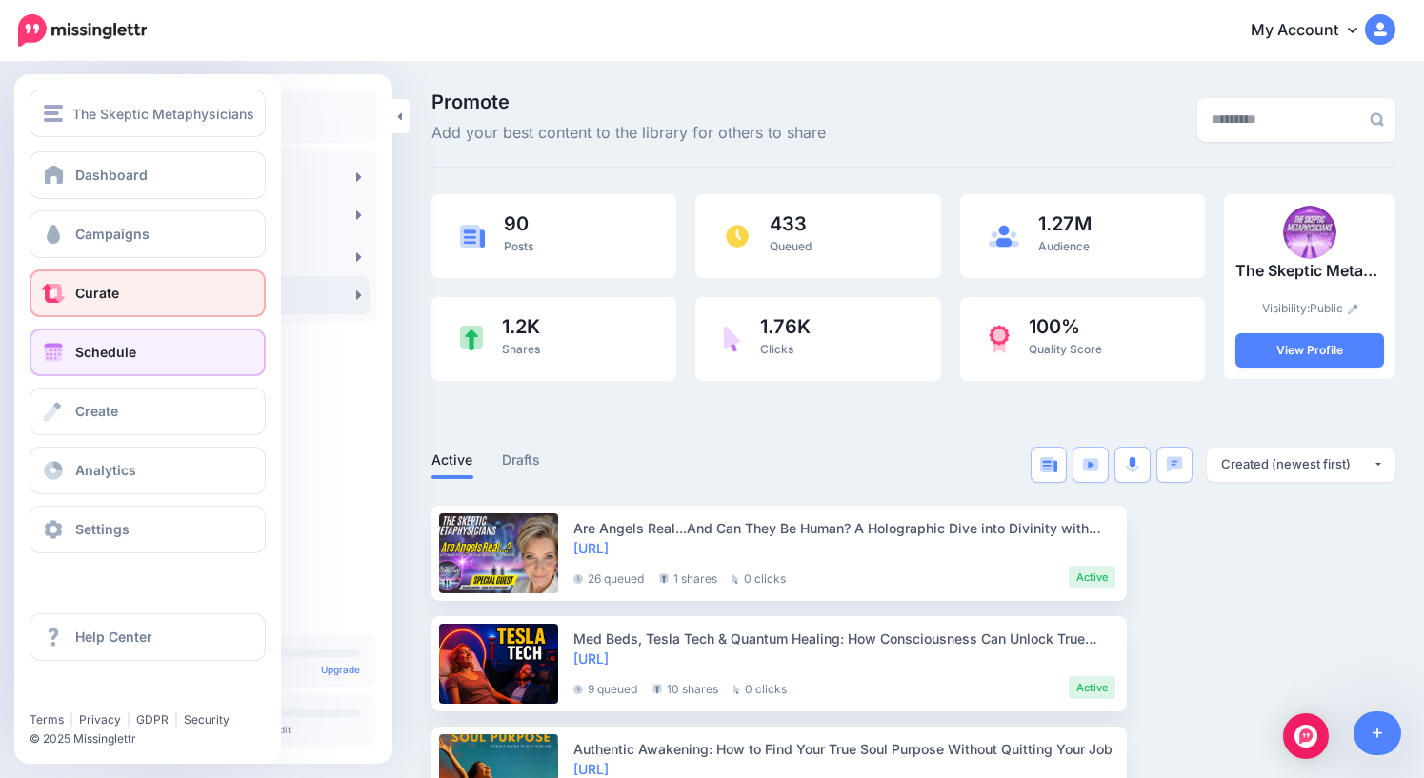
click at [110, 356] on span "Schedule" at bounding box center [105, 352] width 61 height 16
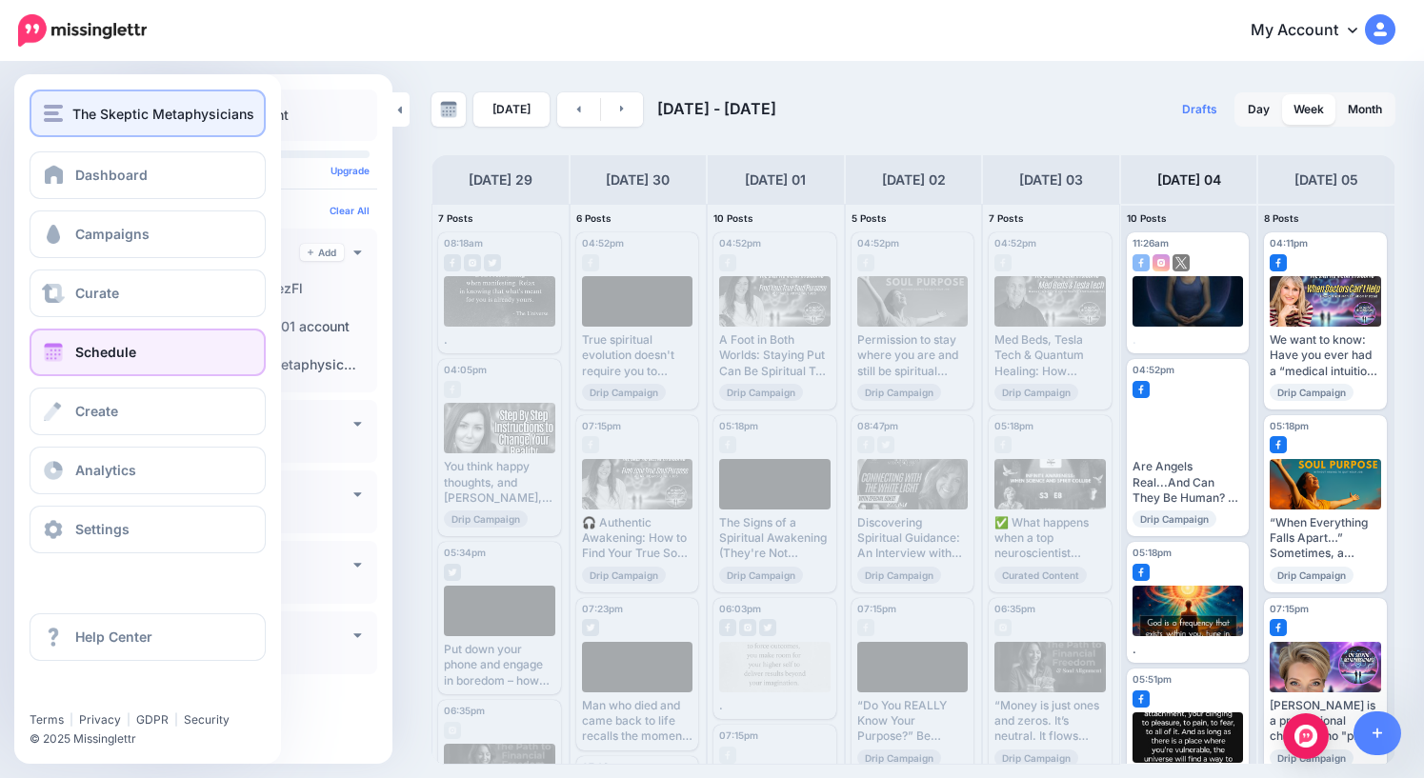
click at [73, 112] on span "The Skeptic Metaphysicians" at bounding box center [163, 114] width 182 height 22
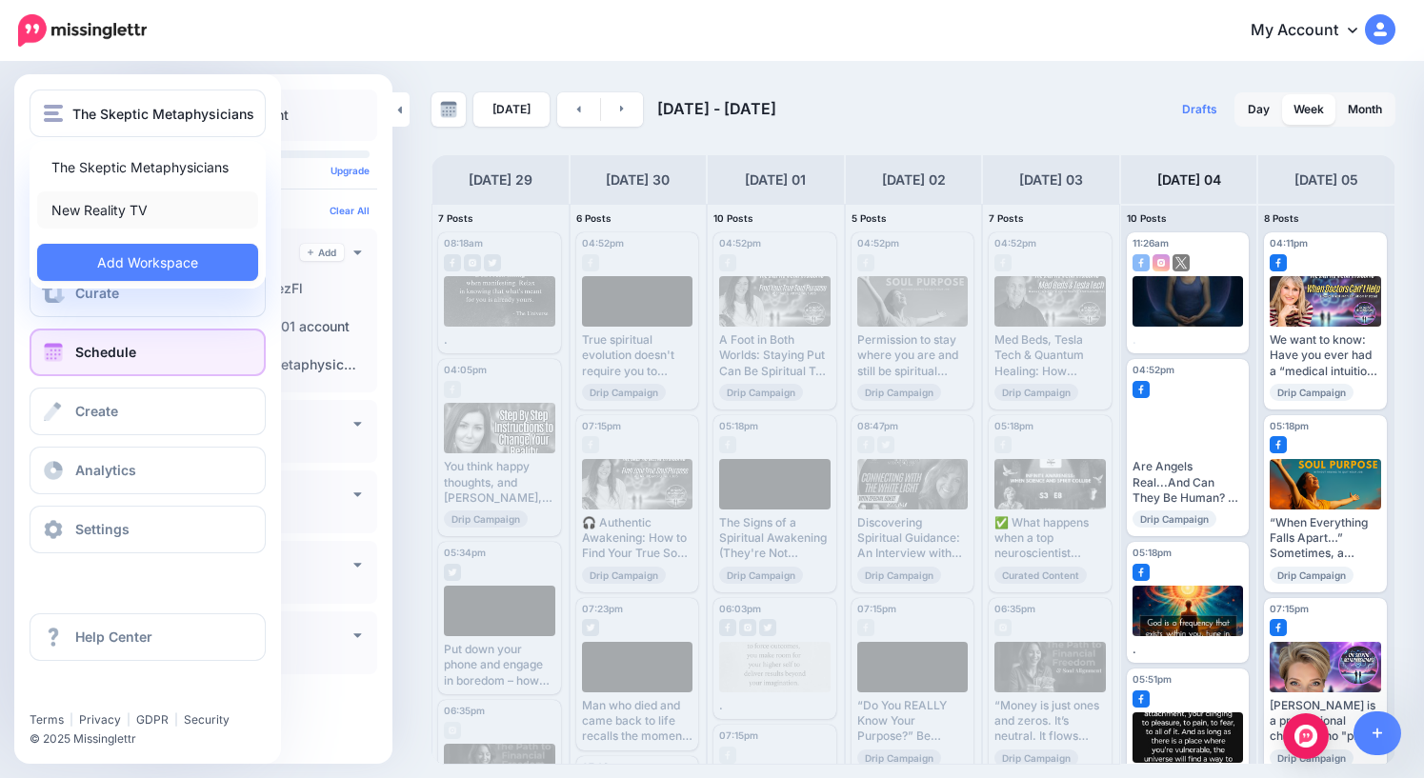
click at [98, 214] on link "New Reality TV" at bounding box center [147, 210] width 221 height 37
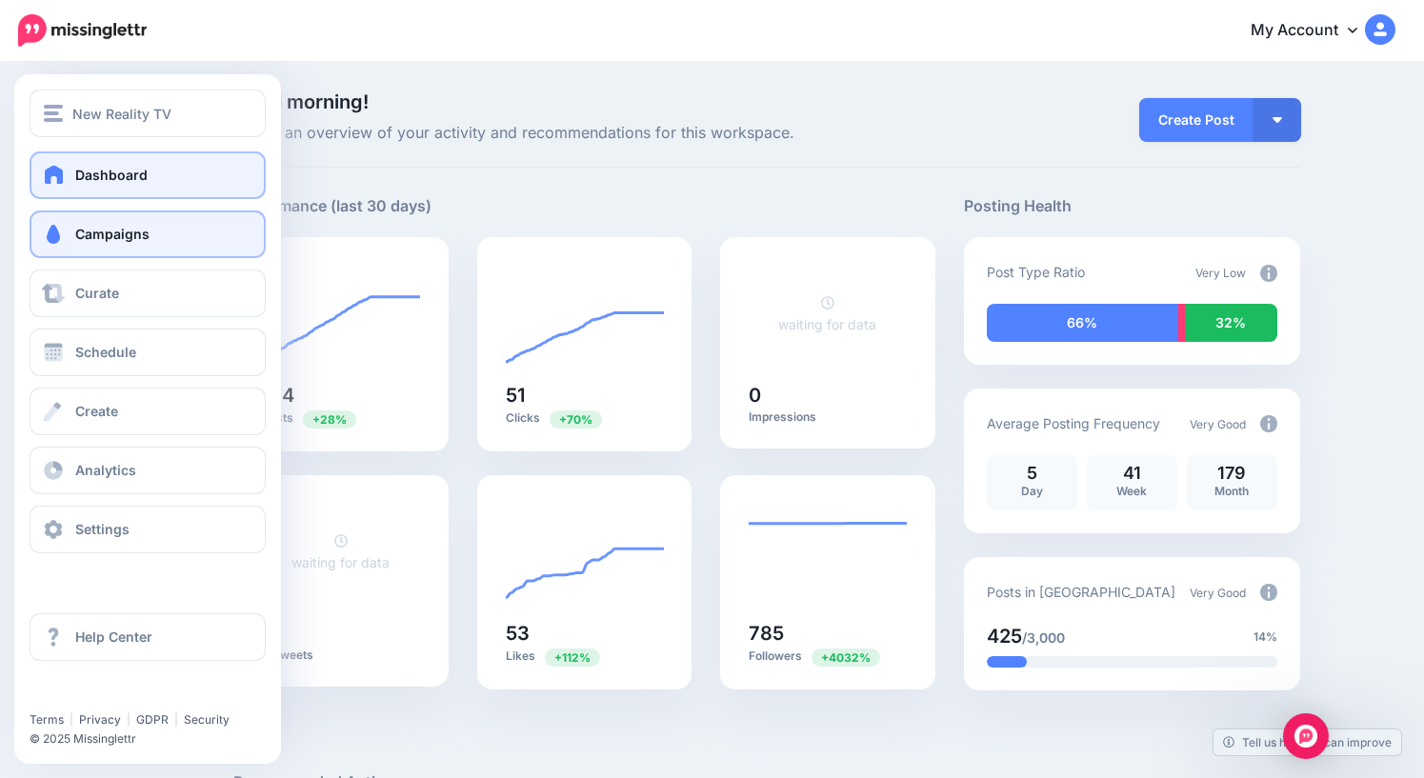
click at [101, 234] on span "Campaigns" at bounding box center [112, 234] width 74 height 16
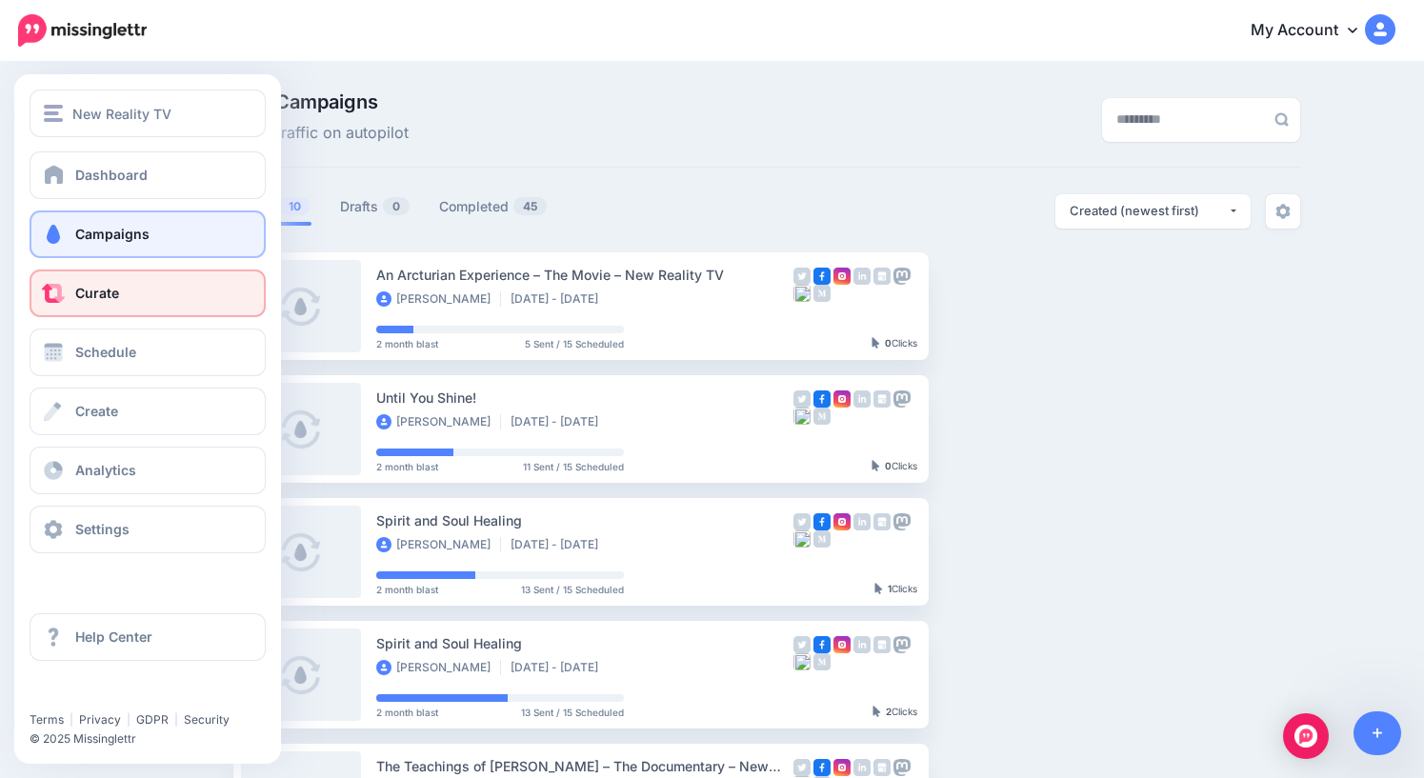
click at [101, 297] on span "Curate" at bounding box center [97, 293] width 44 height 16
